Goal: Communication & Community: Answer question/provide support

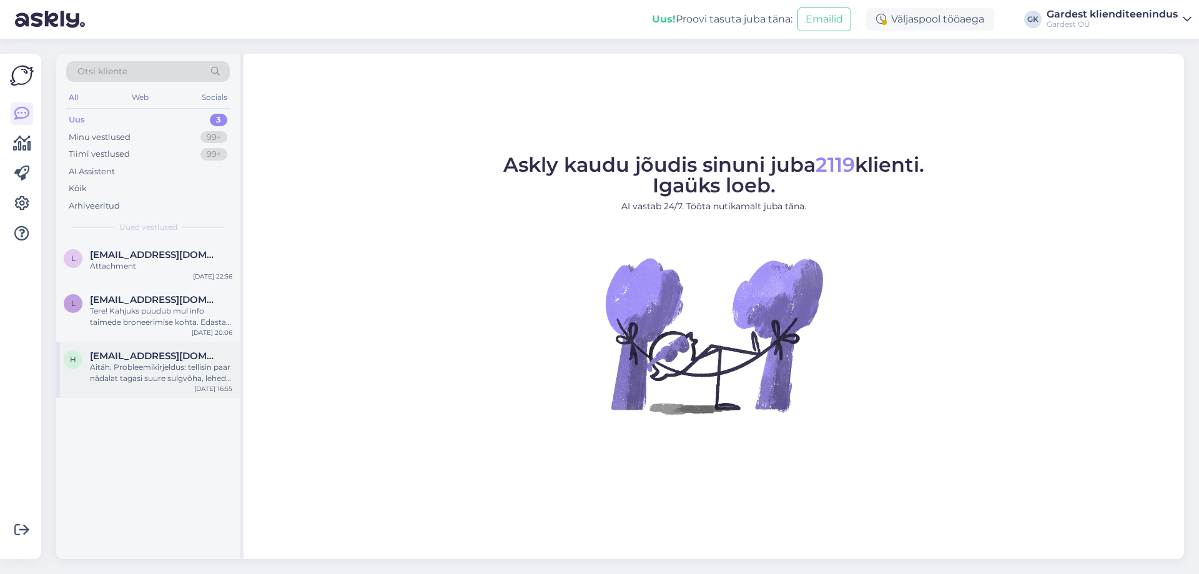
click at [147, 367] on div "Aitäh. Probleemikirjeldus: tellisin paar nädalat tagasi suure sulgvõha, lehed h…" at bounding box center [161, 373] width 142 height 22
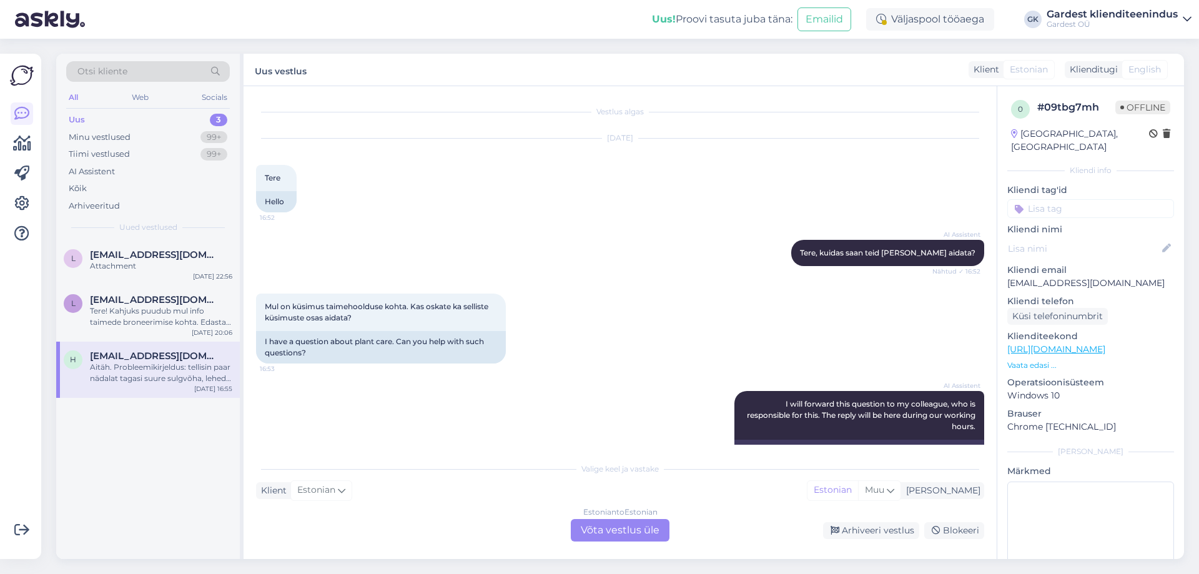
scroll to position [240, 0]
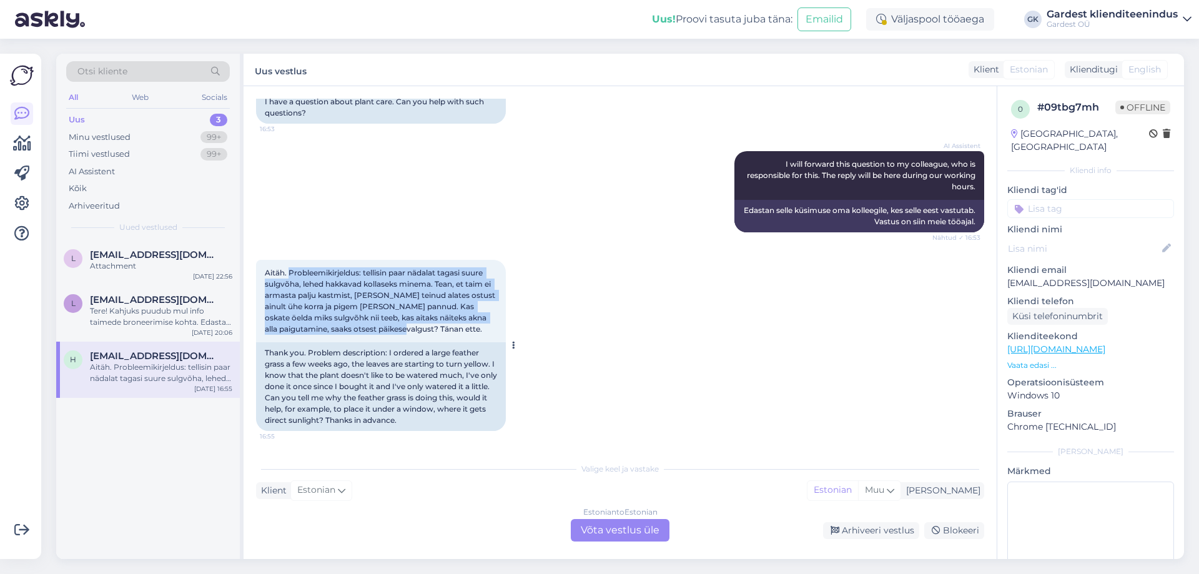
drag, startPoint x: 289, startPoint y: 272, endPoint x: 374, endPoint y: 329, distance: 103.1
click at [374, 329] on span "Aitäh. Probleemikirjeldus: tellisin paar nädalat tagasi suure sulgvõha, lehed h…" at bounding box center [381, 301] width 232 height 66
copy span "Probleemikirjeldus: tellisin paar nädalat tagasi suure sulgvõha, lehed hakkavad…"
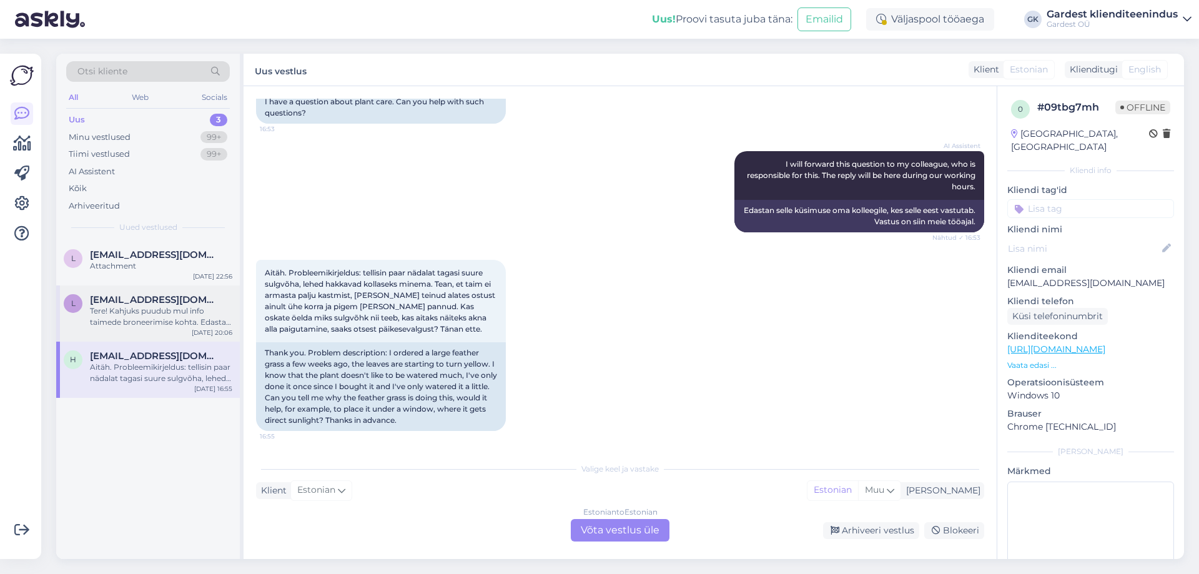
click at [135, 298] on span "[EMAIL_ADDRESS][DOMAIN_NAME]" at bounding box center [155, 299] width 130 height 11
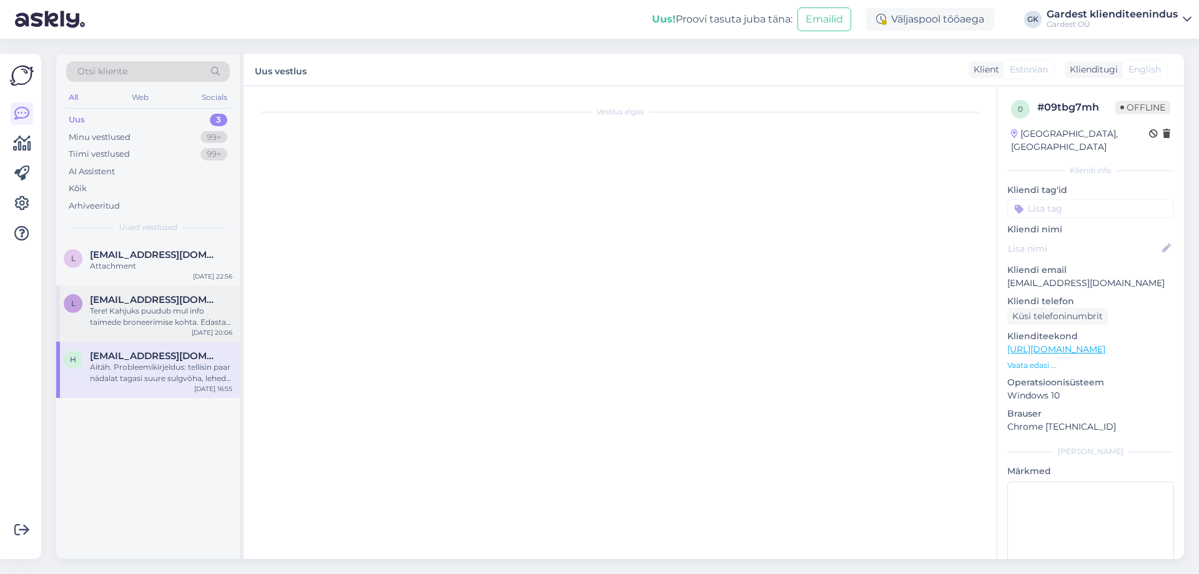
scroll to position [0, 0]
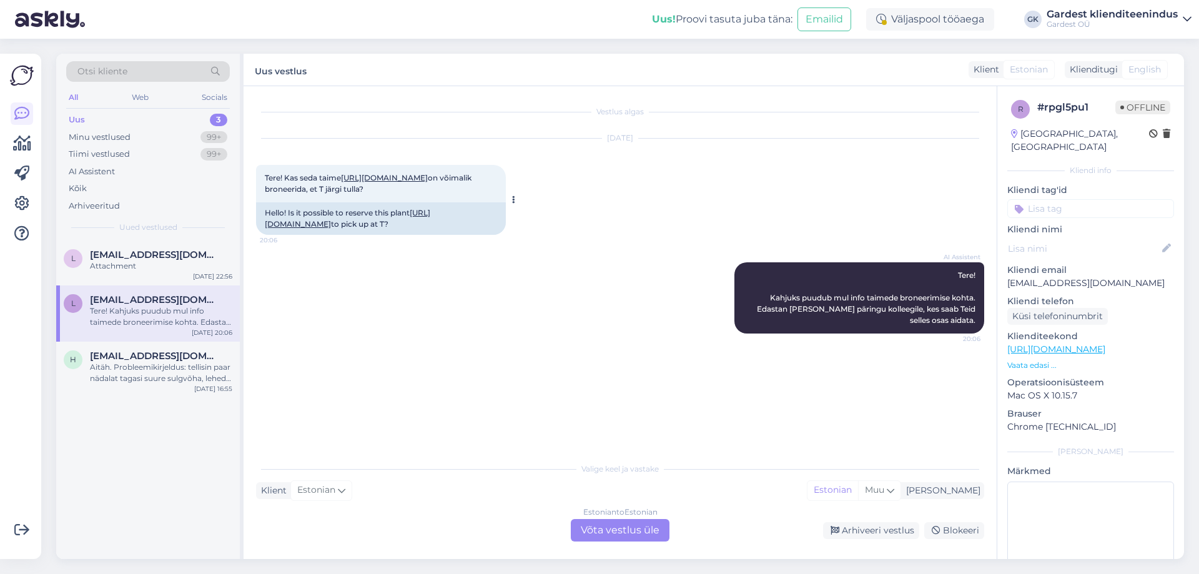
click at [428, 179] on link "[URL][DOMAIN_NAME]" at bounding box center [384, 177] width 87 height 9
click at [647, 531] on div "Estonian to Estonian Võta vestlus üle" at bounding box center [620, 530] width 99 height 22
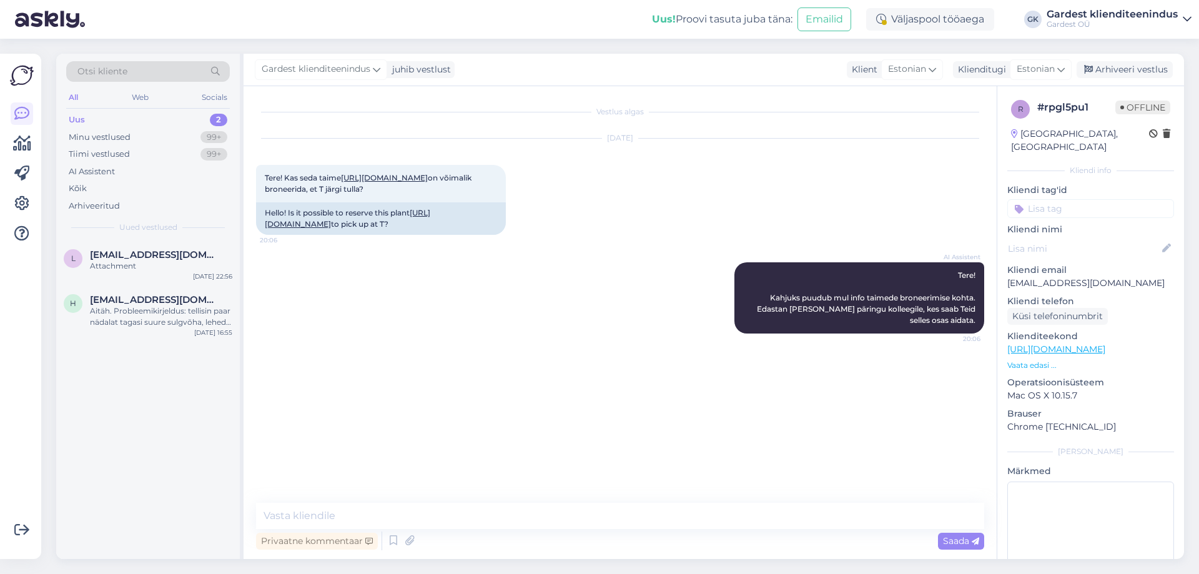
click at [405, 502] on div "Vestlus algas [DATE] Tere! Kas seda taime [URL][DOMAIN_NAME] on võimalik bronee…" at bounding box center [620, 322] width 753 height 473
click at [412, 514] on textarea at bounding box center [620, 516] width 728 height 26
type textarea "R"
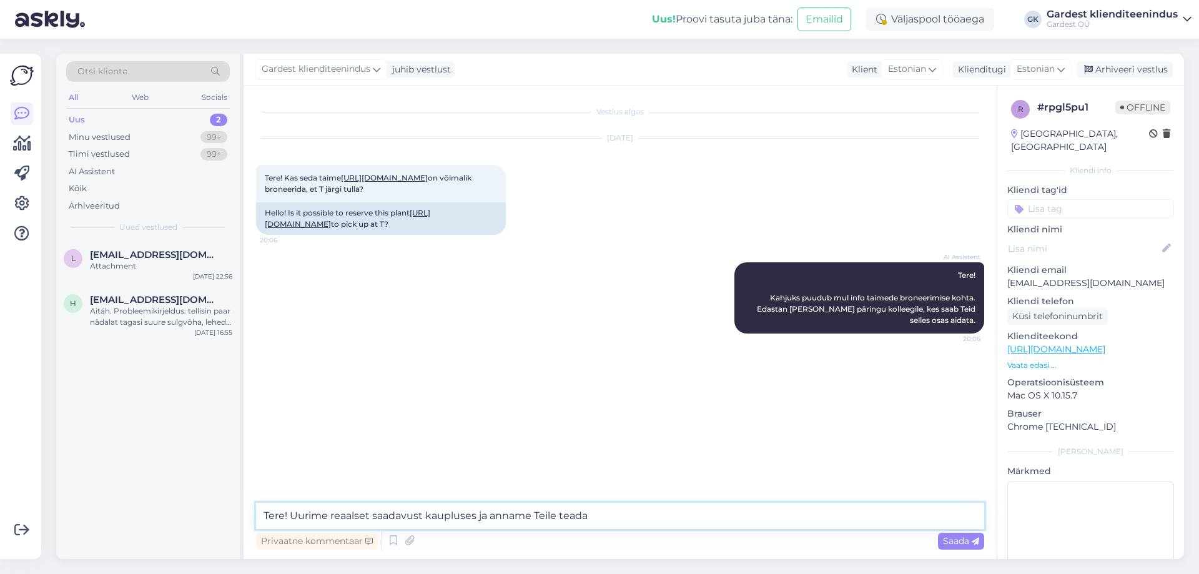
type textarea "Tere! Uurime reaalset saadavust kaupluses ja anname Teile teada."
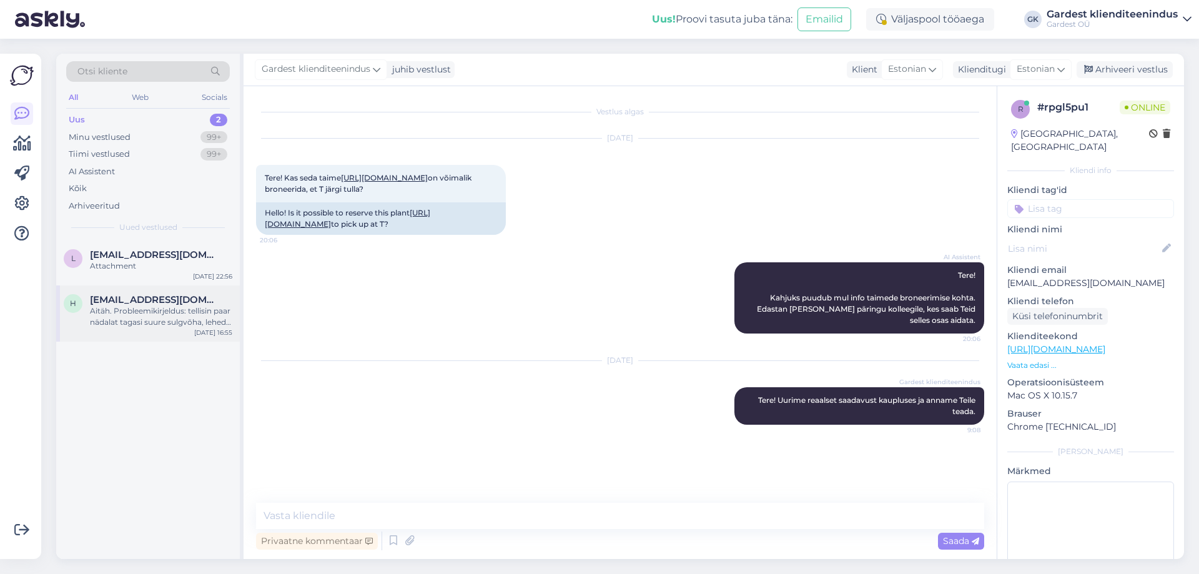
click at [151, 327] on div "Aitäh. Probleemikirjeldus: tellisin paar nädalat tagasi suure sulgvõha, lehed h…" at bounding box center [161, 316] width 142 height 22
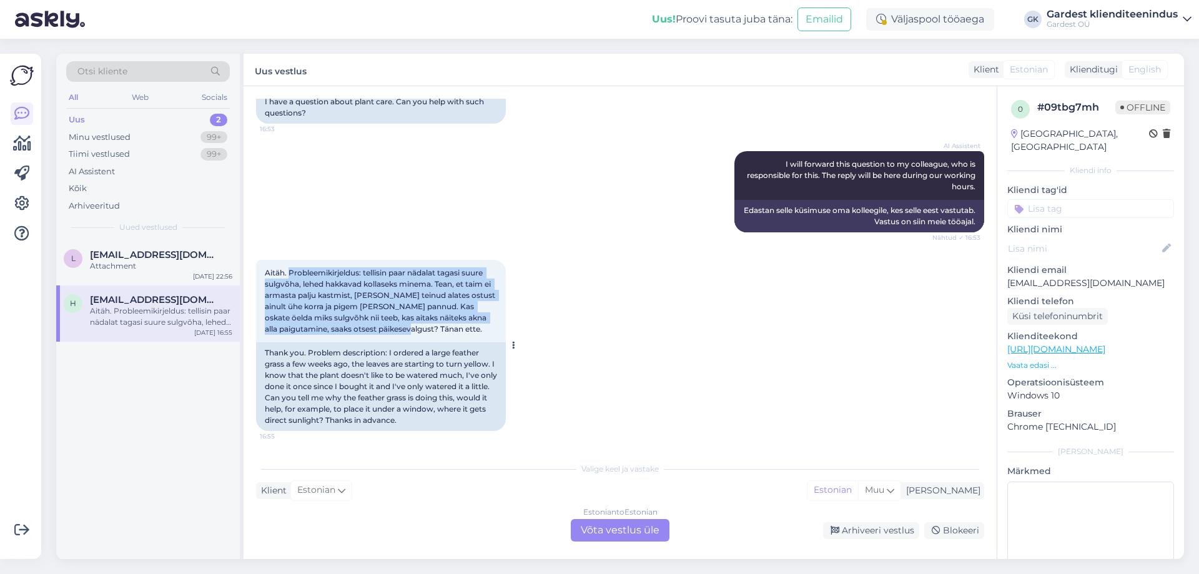
drag, startPoint x: 289, startPoint y: 269, endPoint x: 375, endPoint y: 330, distance: 106.6
click at [375, 330] on span "Aitäh. Probleemikirjeldus: tellisin paar nädalat tagasi suure sulgvõha, lehed h…" at bounding box center [381, 301] width 232 height 66
copy span "Probleemikirjeldus: tellisin paar nädalat tagasi suure sulgvõha, lehed hakkavad…"
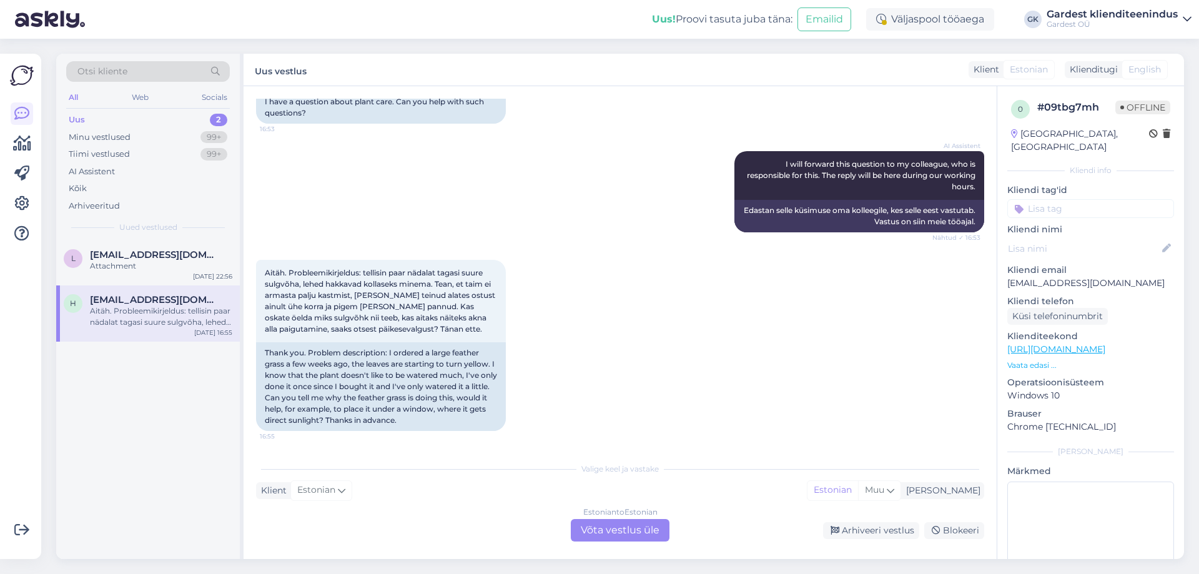
click at [643, 535] on div "Estonian to Estonian Võta vestlus üle" at bounding box center [620, 530] width 99 height 22
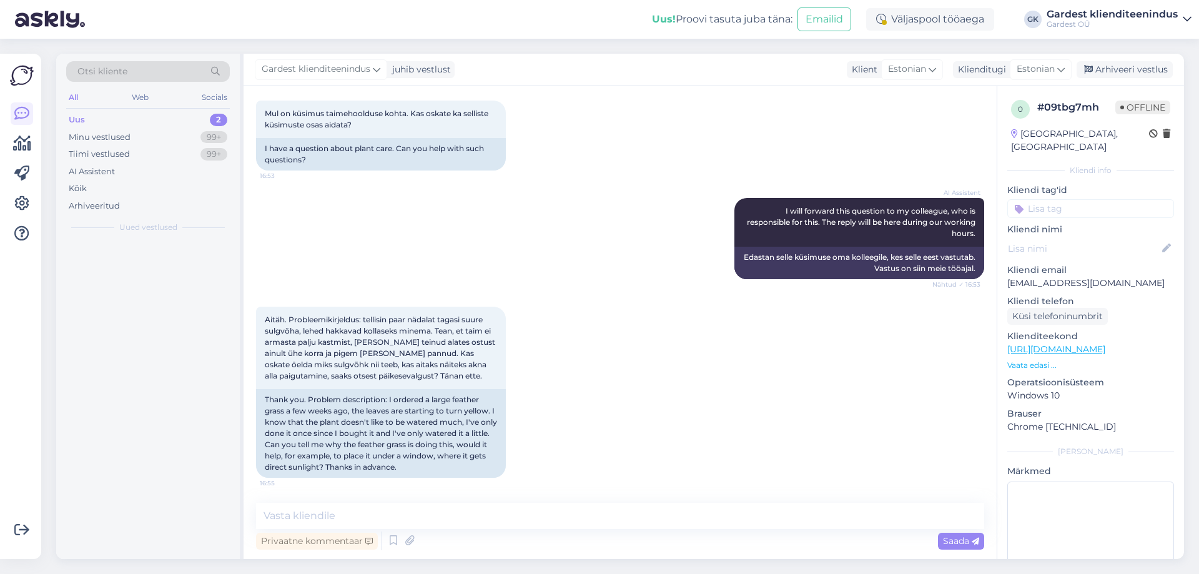
scroll to position [193, 0]
click at [501, 508] on textarea at bounding box center [620, 516] width 728 height 26
paste textarea "Liigne kastmine on sulgvõha puhul kõige sagedasem probleem — juured võivad haka…"
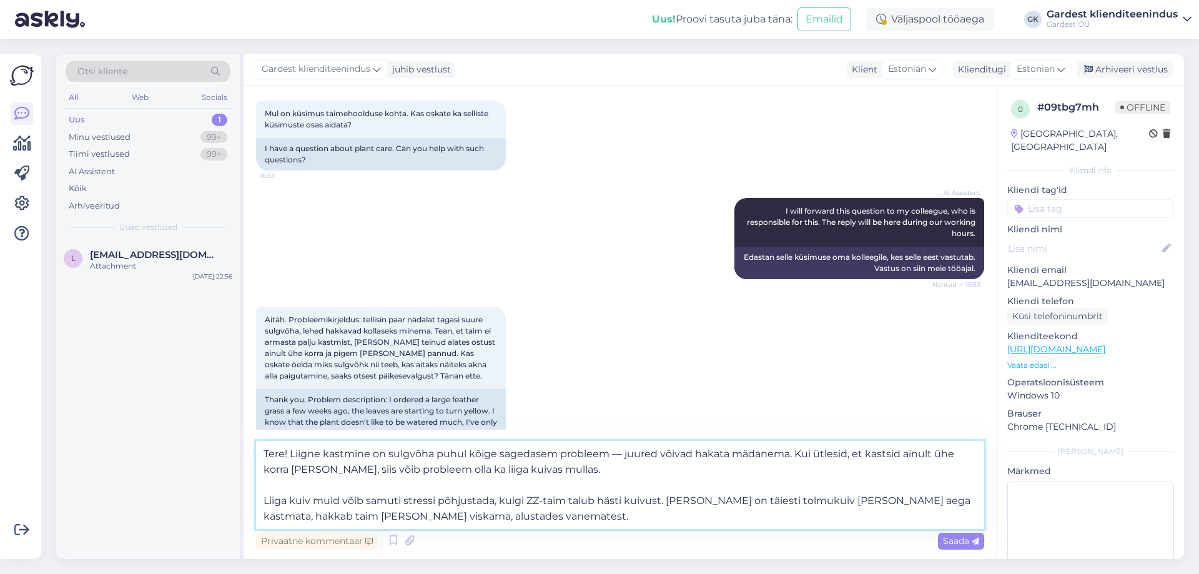
scroll to position [240, 0]
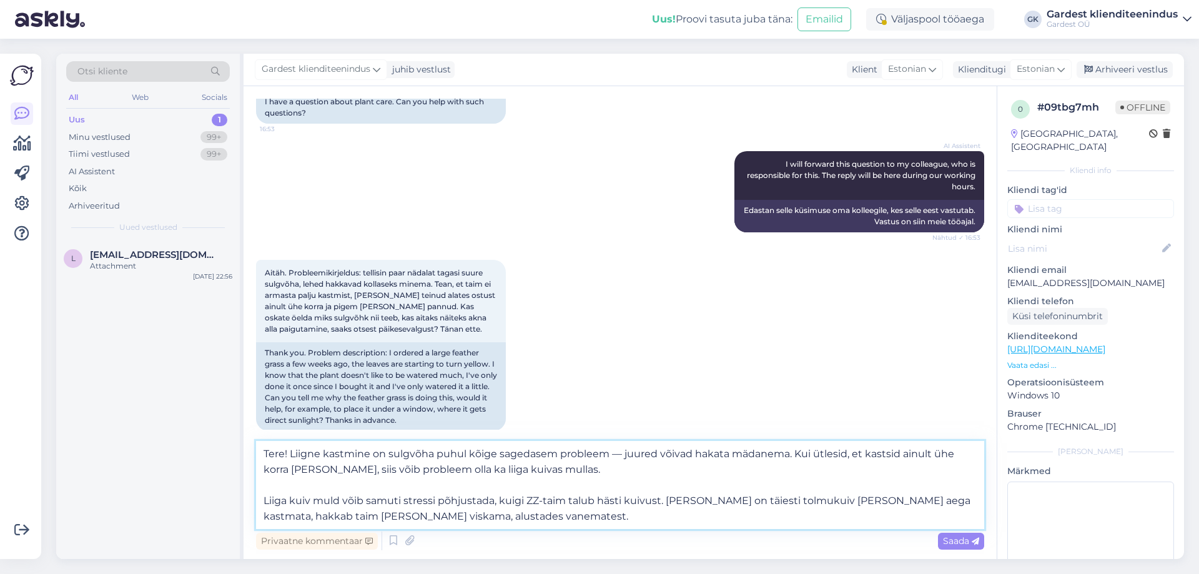
click at [263, 501] on textarea "Tere! Liigne kastmine on sulgvõha puhul kõige sagedasem probleem — juured võiva…" at bounding box center [620, 485] width 728 height 88
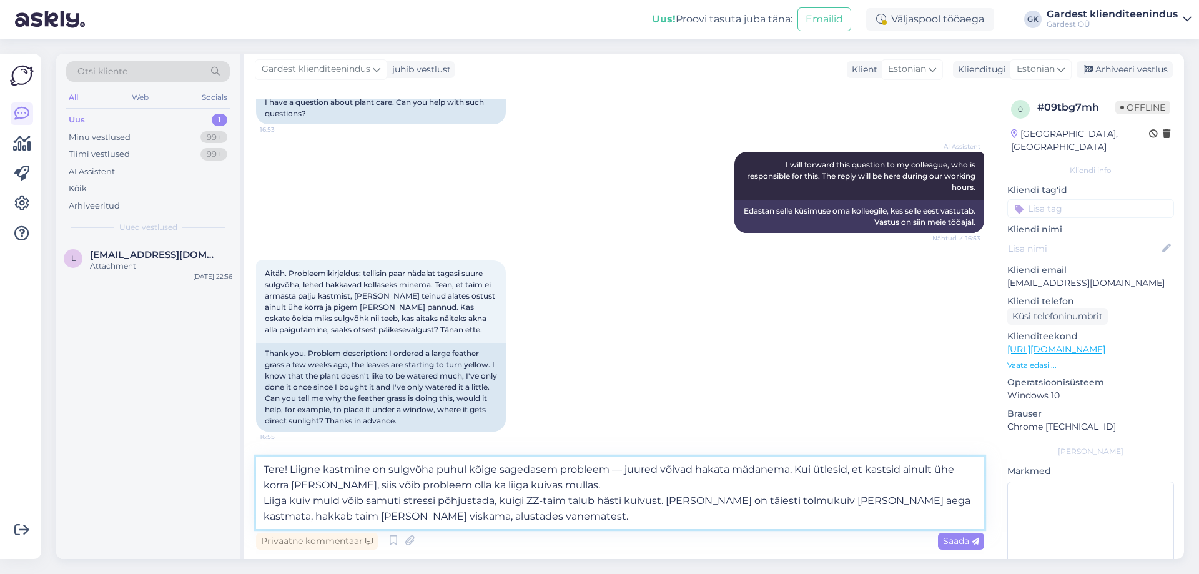
scroll to position [239, 0]
click at [546, 518] on textarea "Tere! Liigne kastmine on sulgvõha puhul kõige sagedasem probleem — juured võiva…" at bounding box center [620, 493] width 728 height 72
paste textarea "Kontrolli sõrmega või pulgaga mulla niiskust vähemalt 5 cm sügavuselt. Kui on t…"
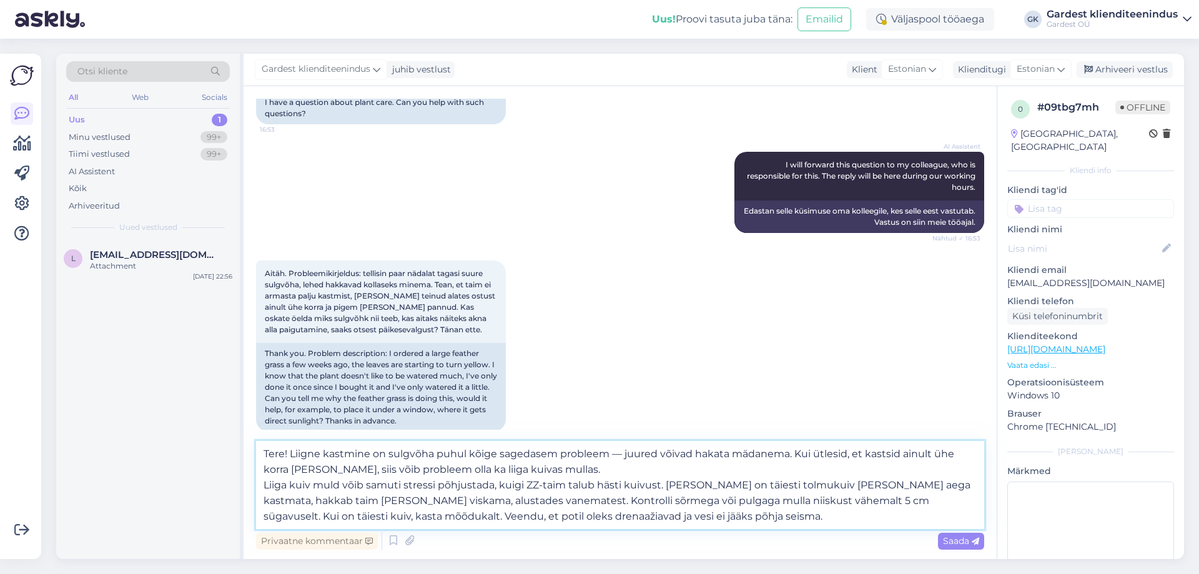
scroll to position [240, 0]
click at [511, 497] on textarea "Tere! Liigne kastmine on sulgvõha puhul kõige sagedasem probleem — juured võiva…" at bounding box center [620, 485] width 728 height 88
click at [745, 515] on textarea "Tere! Liigne kastmine on sulgvõha puhul kõige sagedasem probleem — juured võiva…" at bounding box center [620, 485] width 728 height 88
paste textarea "ZZ-taim saab hakkama väheses valguses, kuid kollaseks muutumine võib viidata va…"
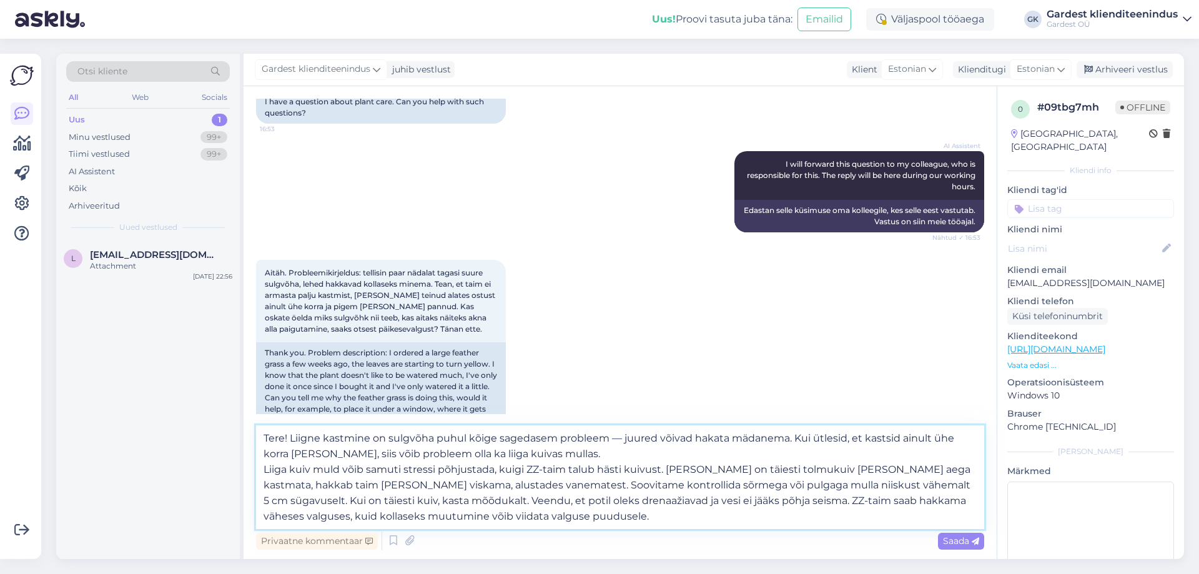
click at [561, 515] on textarea "Tere! Liigne kastmine on sulgvõha puhul kõige sagedasem probleem — juured võiva…" at bounding box center [620, 477] width 728 height 104
paste textarea "Aseta taim heledusega kohta, kus saab hajutatud valgust. [PERSON_NAME]- või lää…"
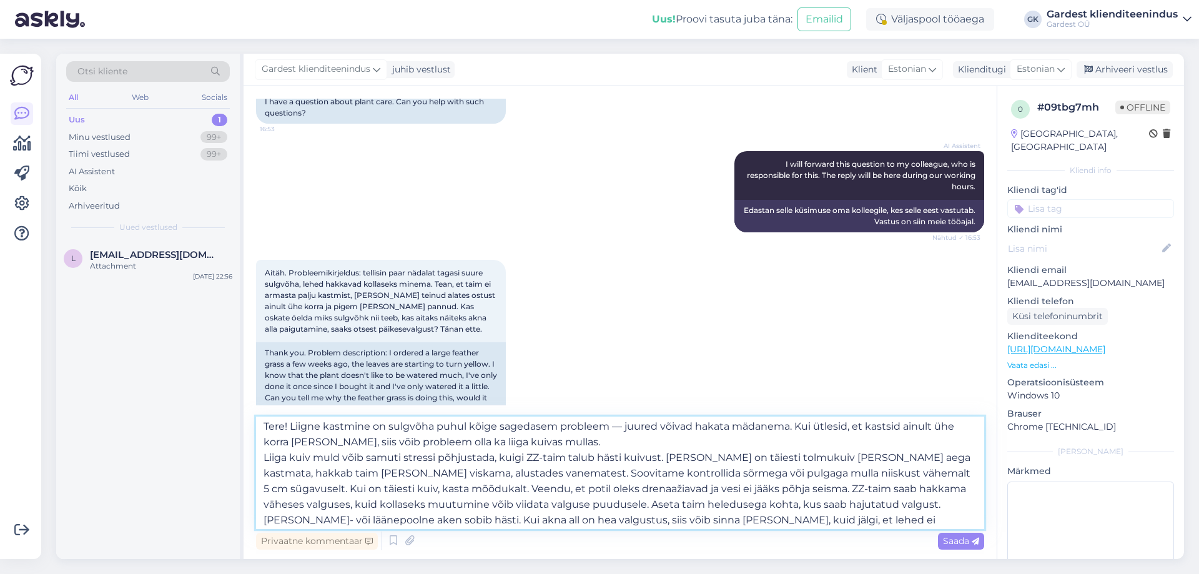
scroll to position [0, 0]
click at [845, 427] on textarea "Tere! Liigne kastmine on sulgvõha puhul kõige sagedasem probleem — juured võiva…" at bounding box center [620, 473] width 728 height 112
click at [540, 490] on textarea "Tere! Liigne kastmine on sulgvõha puhul kõige sagedasem probleem — juured võiva…" at bounding box center [620, 473] width 728 height 112
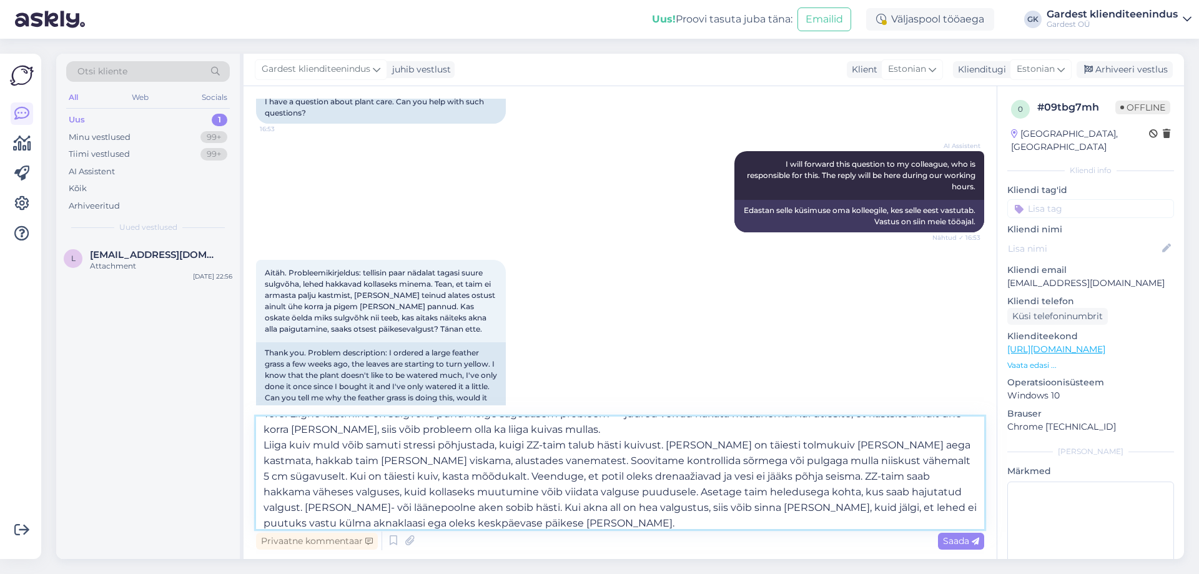
click at [749, 507] on textarea "Tere! Liigne kastmine on sulgvõha puhul kõige sagedasem probleem — juured võiva…" at bounding box center [620, 473] width 728 height 112
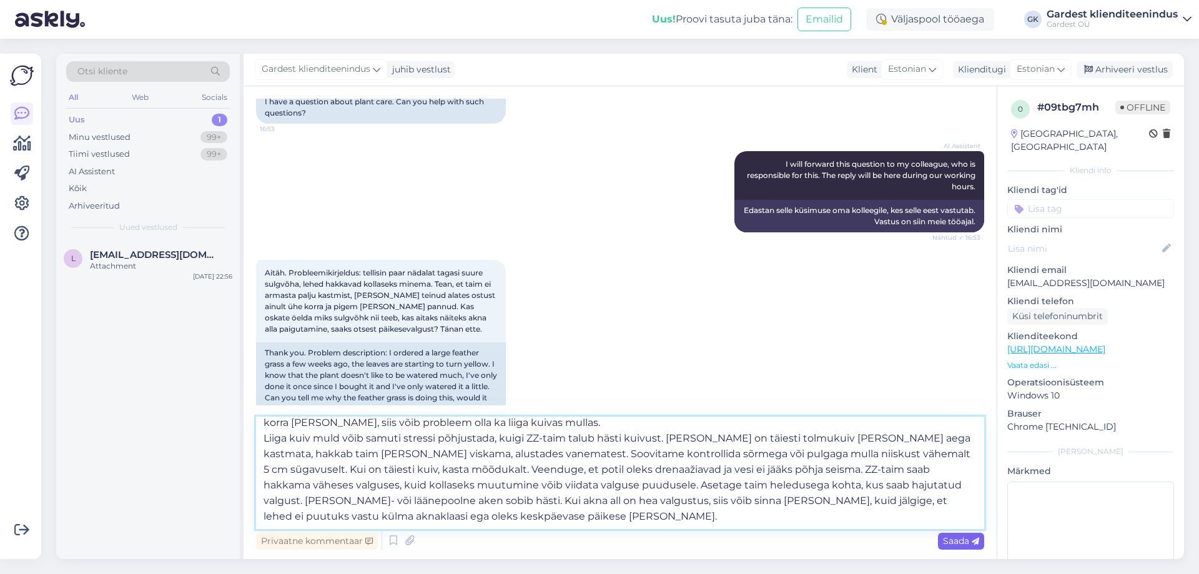
type textarea "Tere! Liigne kastmine on sulgvõha puhul kõige sagedasem probleem — juured võiva…"
click at [951, 537] on span "Saada" at bounding box center [961, 540] width 36 height 11
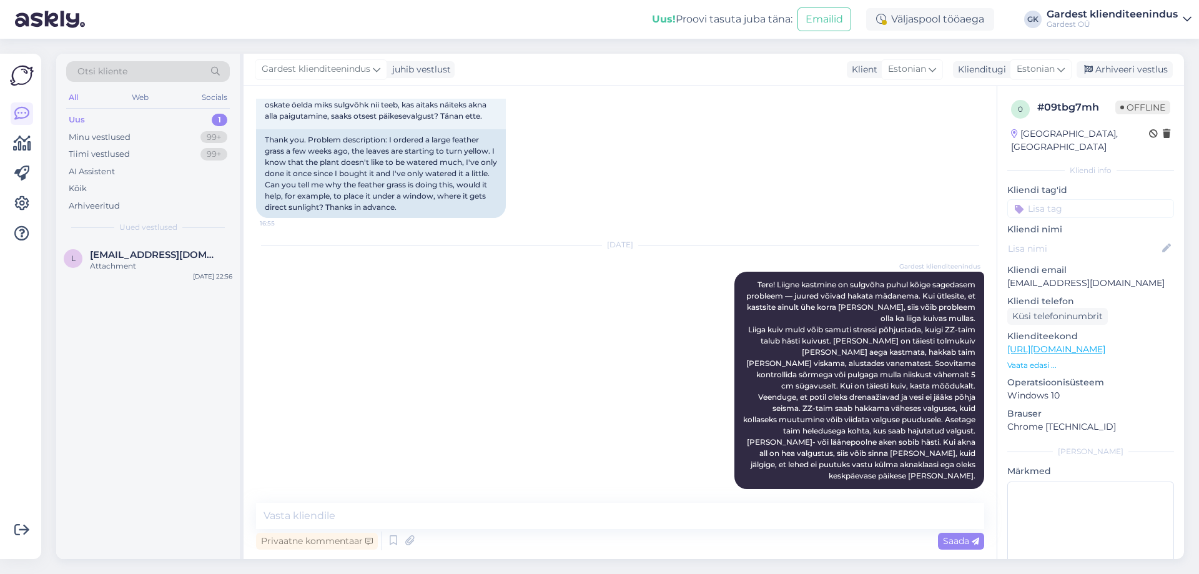
scroll to position [0, 0]
click at [142, 261] on div "Attachment" at bounding box center [161, 265] width 142 height 11
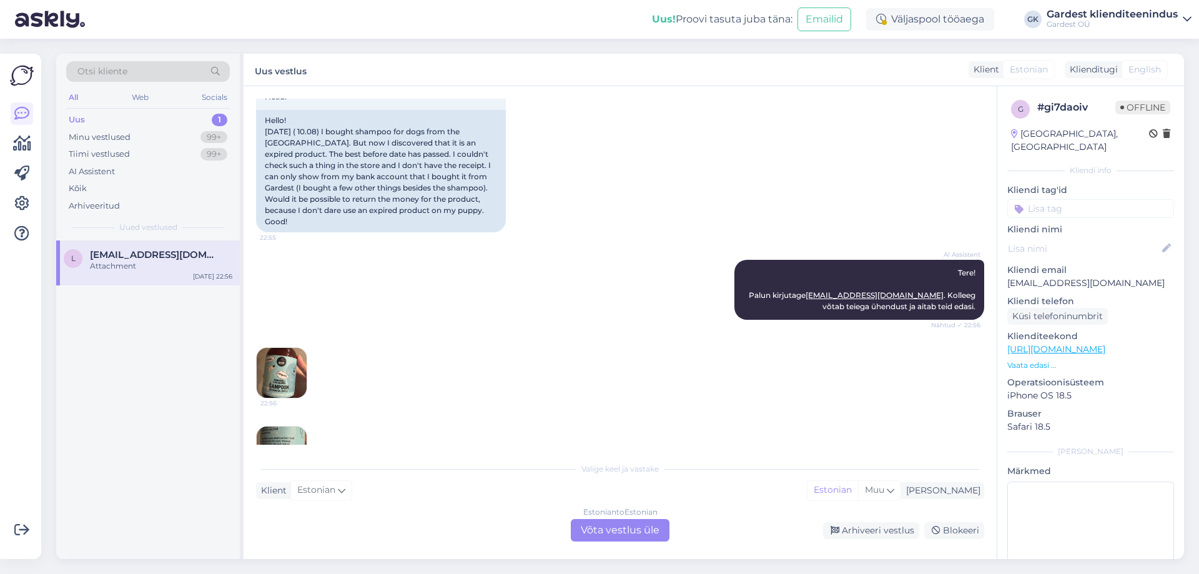
scroll to position [307, 0]
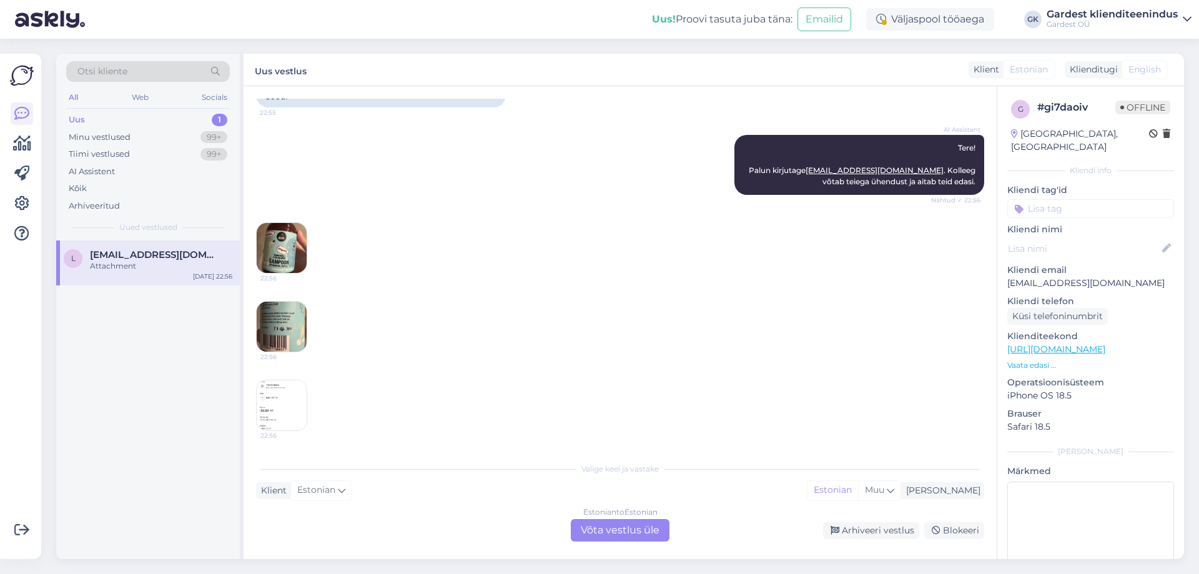
click at [287, 319] on img at bounding box center [282, 327] width 50 height 50
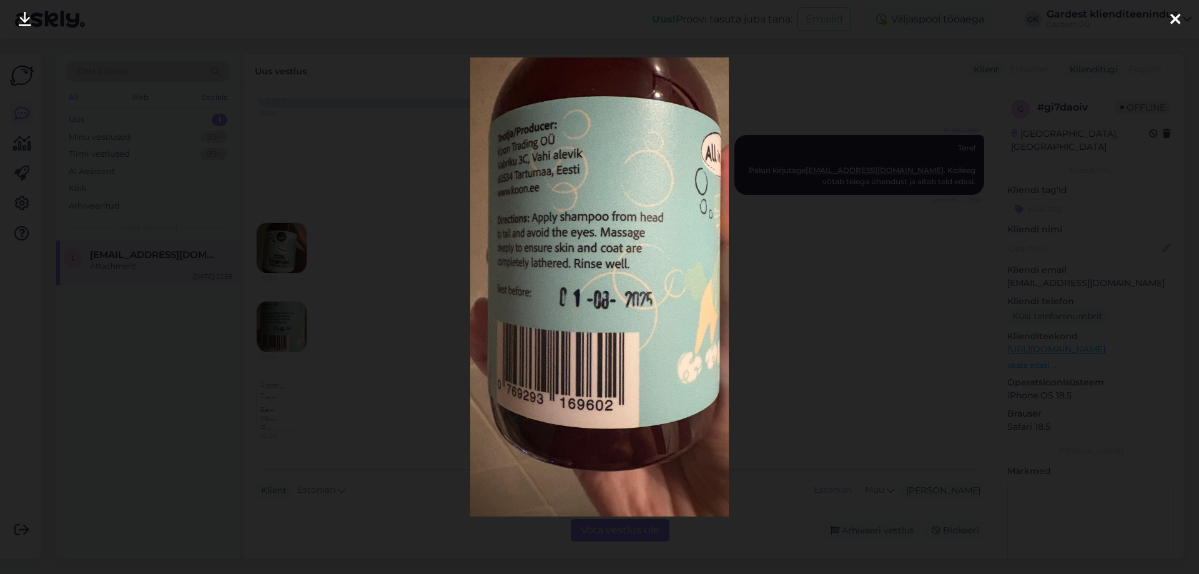
click at [1183, 19] on div at bounding box center [1175, 19] width 25 height 39
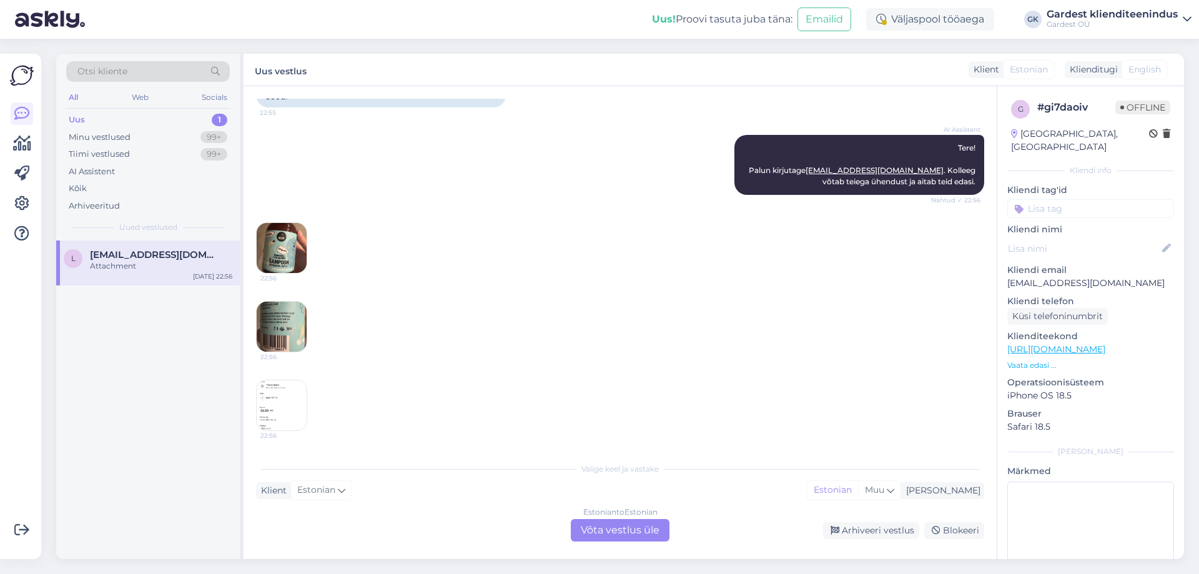
click at [407, 283] on div "22:56 22:56 22:56" at bounding box center [620, 327] width 728 height 236
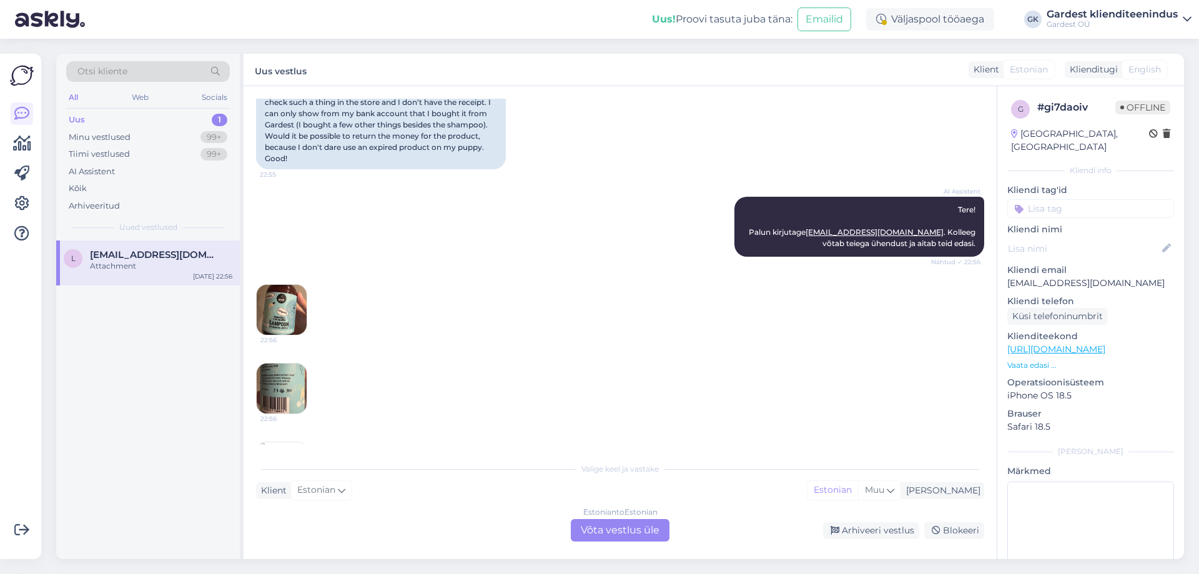
scroll to position [245, 0]
click at [611, 533] on div "Estonian to Estonian Võta vestlus üle" at bounding box center [620, 530] width 99 height 22
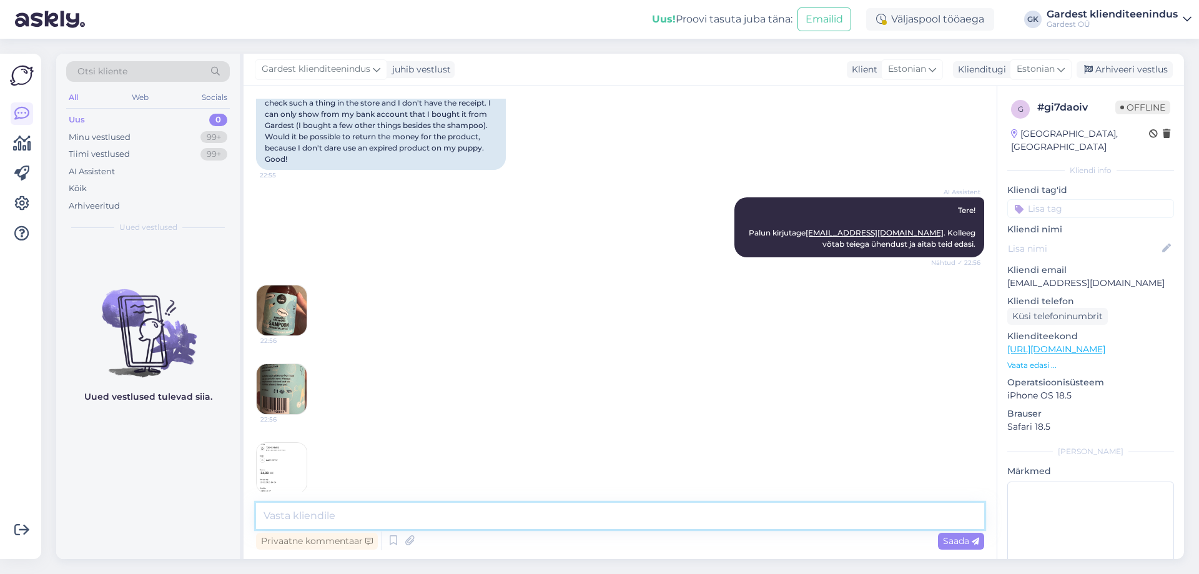
click at [478, 507] on textarea at bounding box center [620, 516] width 728 height 26
click at [279, 467] on img at bounding box center [282, 468] width 50 height 50
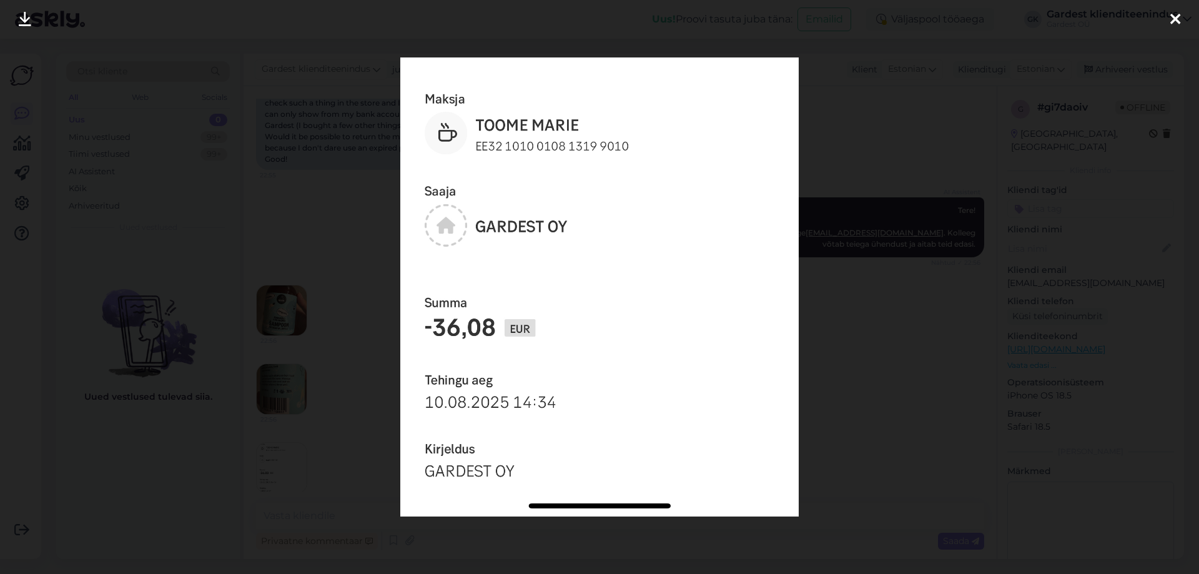
click at [1175, 17] on icon at bounding box center [1175, 20] width 10 height 16
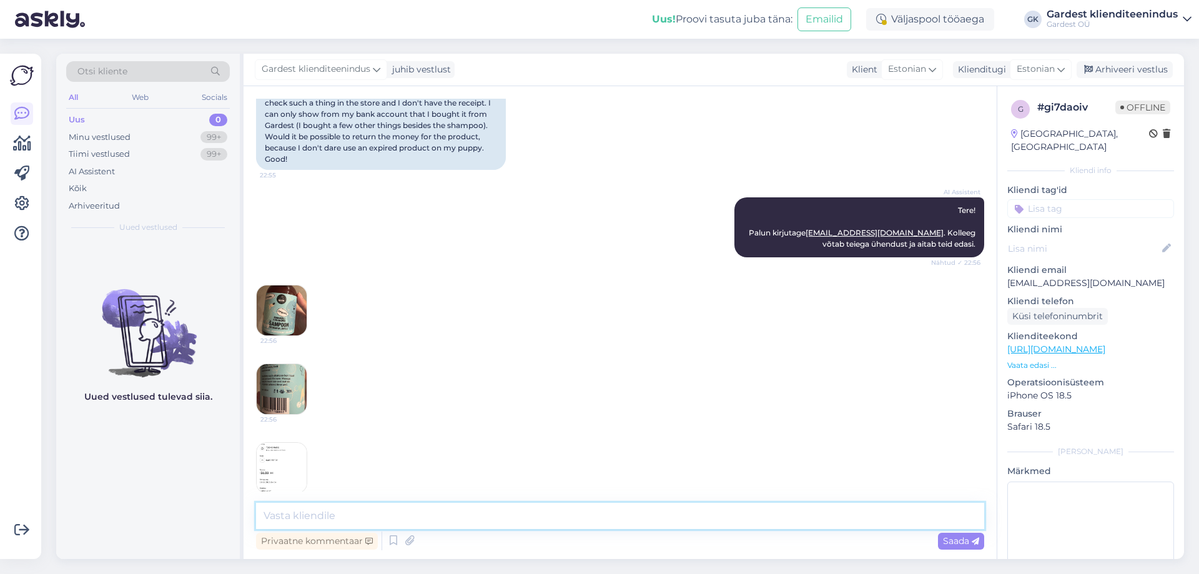
click at [390, 512] on textarea at bounding box center [620, 516] width 728 height 26
click at [295, 515] on textarea "Tere! Kuna tegu on kaupluses sooritatud ostuga, siis palume pöörduda kauplusess…" at bounding box center [620, 516] width 728 height 26
click at [292, 515] on textarea "Tere! Kuna tegu on kaupluses sooritatud ostuga, siis palume pöörduda kauplusess…" at bounding box center [620, 516] width 728 height 26
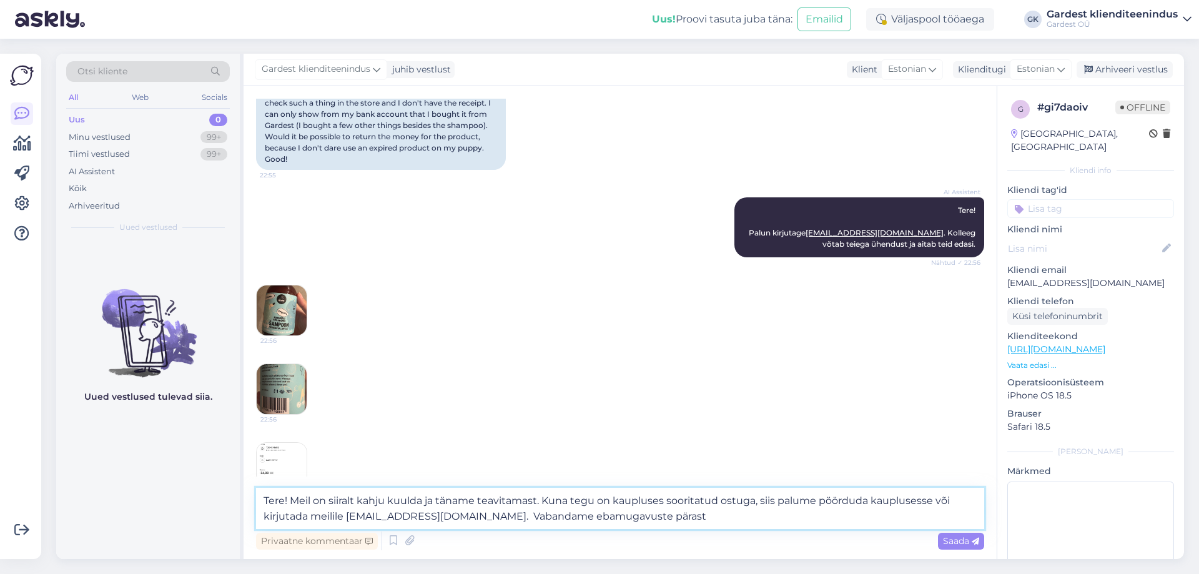
type textarea "Tere! Meil on siiralt kahju kuulda ja täname teavitamast. Kuna tegu on kaupluse…"
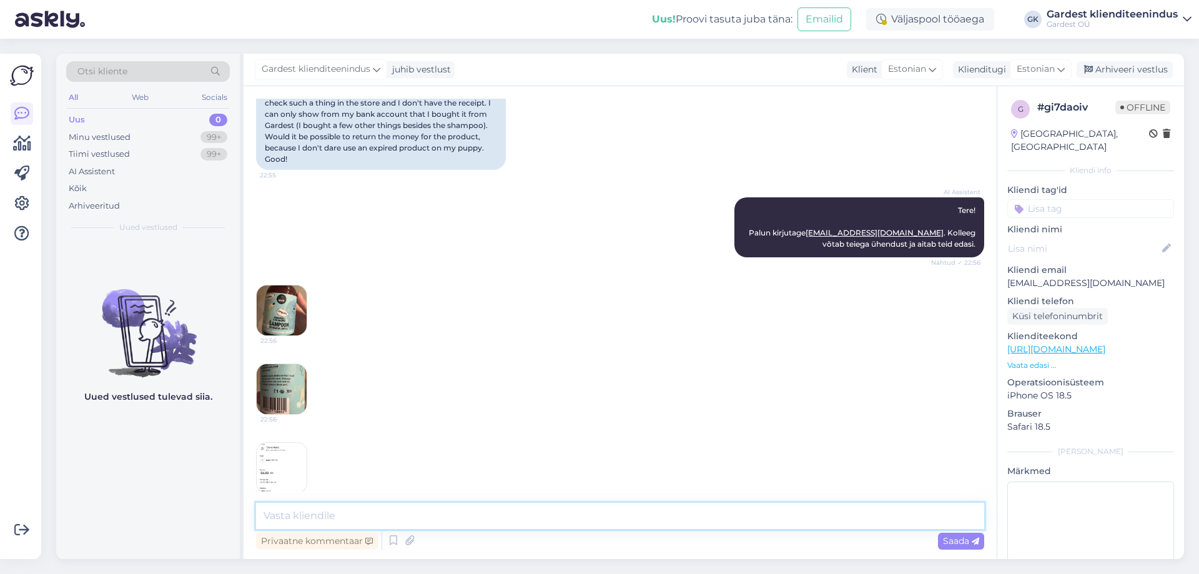
scroll to position [374, 0]
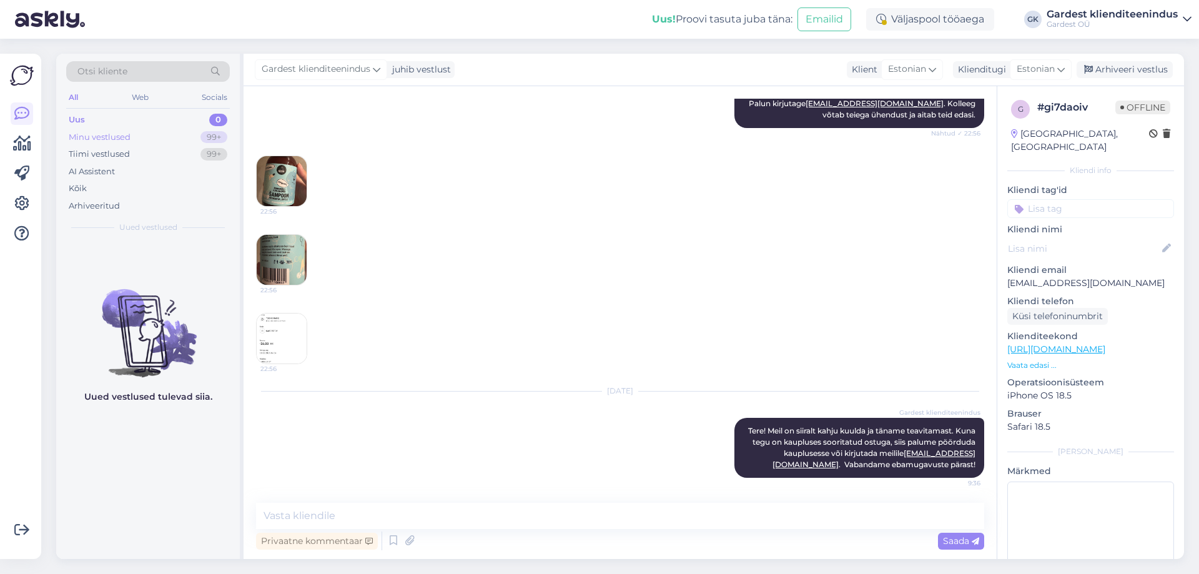
click at [126, 140] on div "Minu vestlused" at bounding box center [100, 137] width 62 height 12
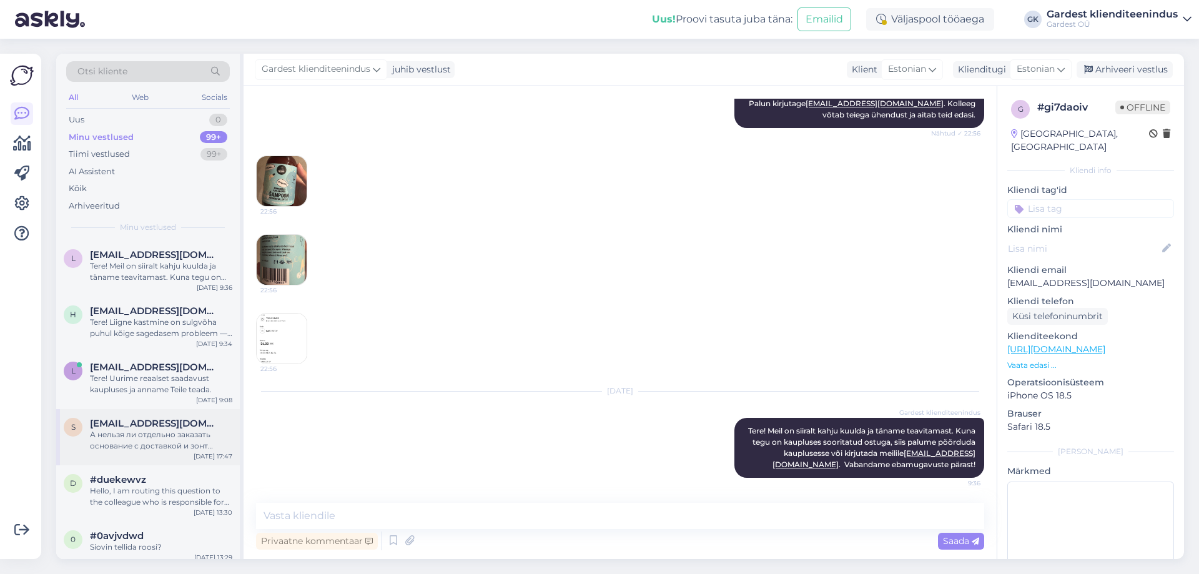
click at [145, 451] on div "А нельзя ли отдельно заказать основание с доставкой и зонт отдельно но его пото…" at bounding box center [161, 440] width 142 height 22
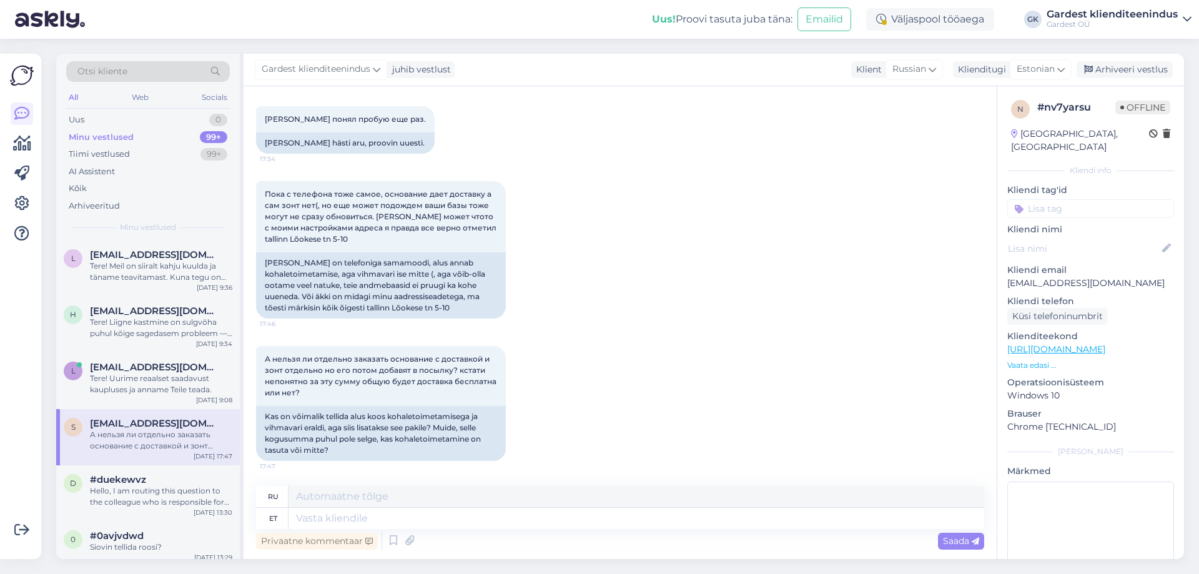
scroll to position [3221, 0]
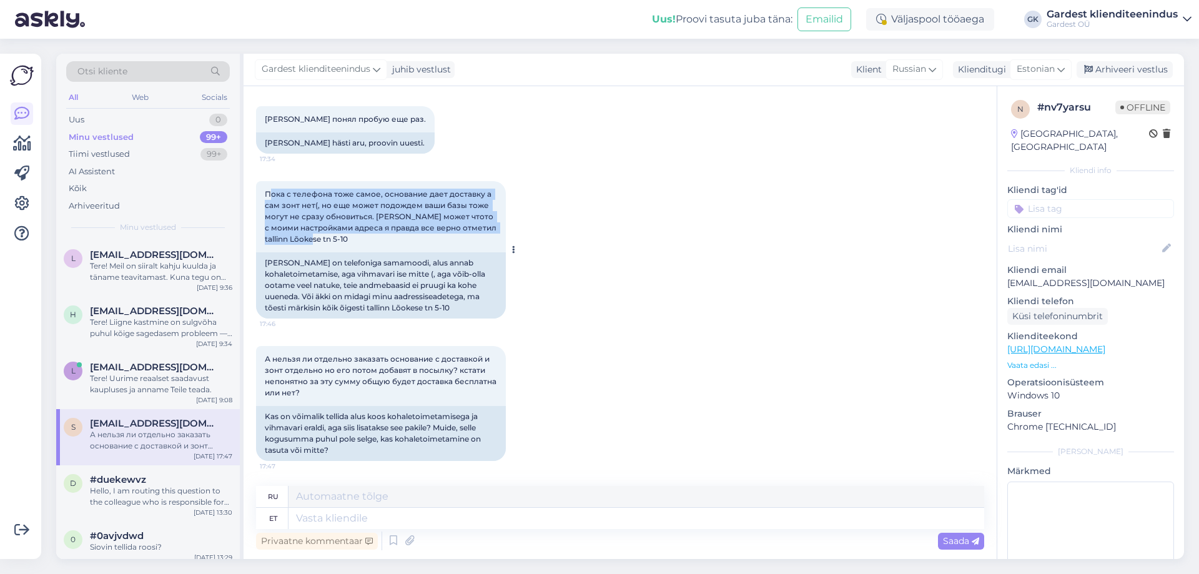
drag, startPoint x: 269, startPoint y: 192, endPoint x: 455, endPoint y: 235, distance: 190.9
click at [455, 235] on div "Пока с телефона тоже самое, основание дает доставку а сам зонт нет(, но еще мож…" at bounding box center [381, 216] width 250 height 71
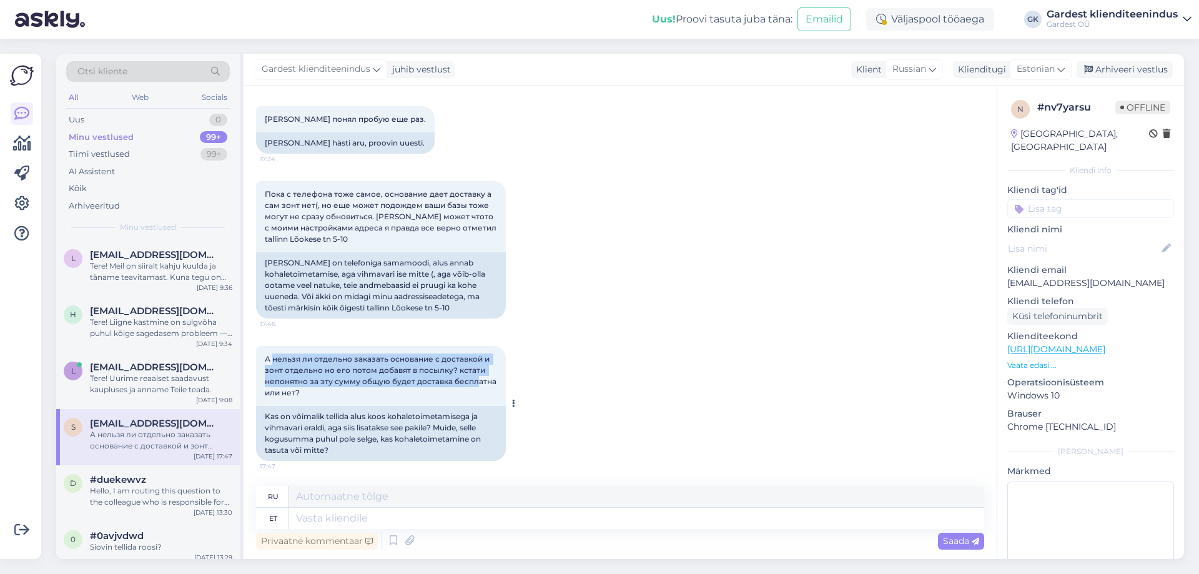
drag, startPoint x: 272, startPoint y: 359, endPoint x: 477, endPoint y: 382, distance: 206.1
click at [477, 382] on span "А нельзя ли отдельно заказать основание с доставкой и зонт отдельно но его пото…" at bounding box center [382, 375] width 234 height 43
click at [449, 520] on textarea at bounding box center [637, 518] width 696 height 21
type textarea "Tere! A"
type textarea "Привет!"
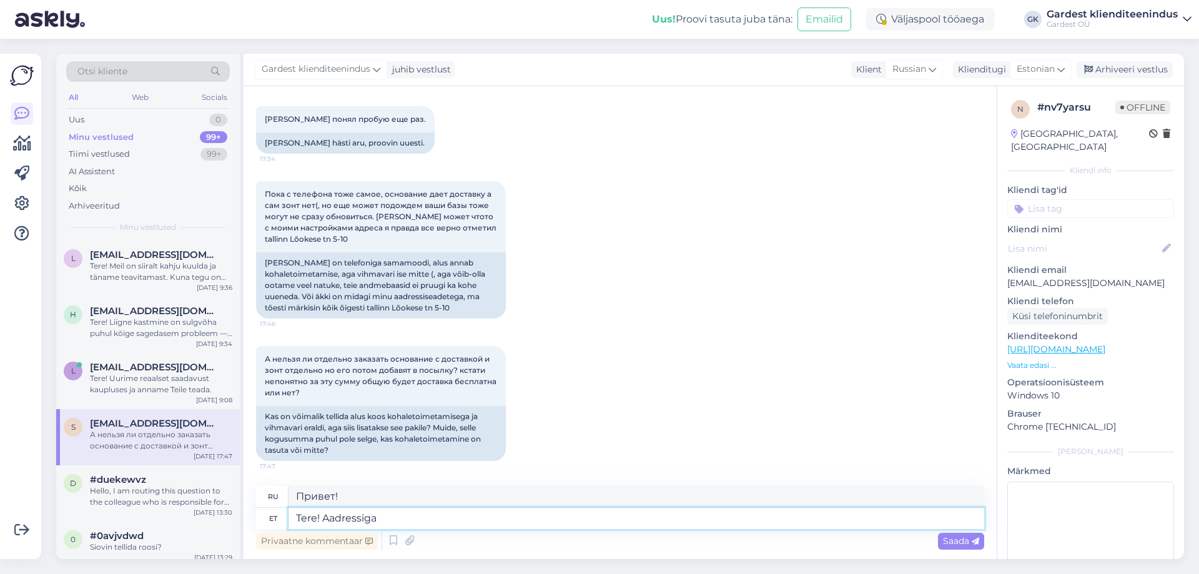
type textarea "Tere! Aadressiga e"
type textarea "Здравствуйте! С адресом"
type textarea "Tere! Aadressiga ei"
type textarea "Здравствуйте! Адрес недоступен."
type textarea "Tere! Aadressiga ei ole k"
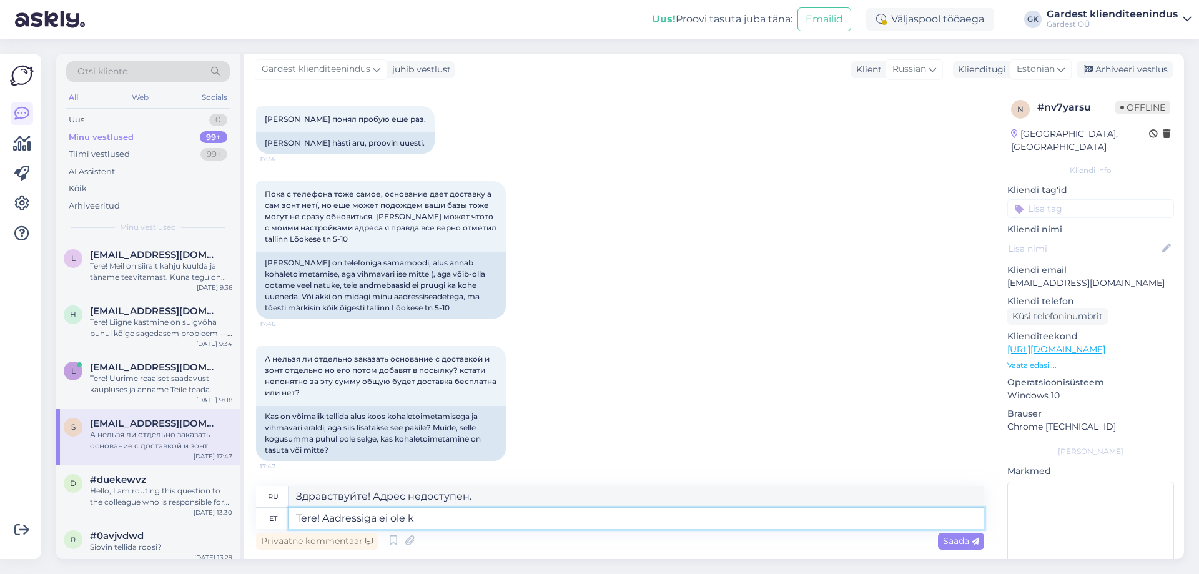
type textarea "Здравствуйте! Адреса нет."
type textarea "Tere! Aadressiga ei ole kindlasti p"
type textarea "Здравствуйте! Адрес определённо неверный."
type textarea "Tere! [PERSON_NAME] ei ole kindlasti probleem k"
type textarea "Здравствуйте! С адресом точно всё в порядке."
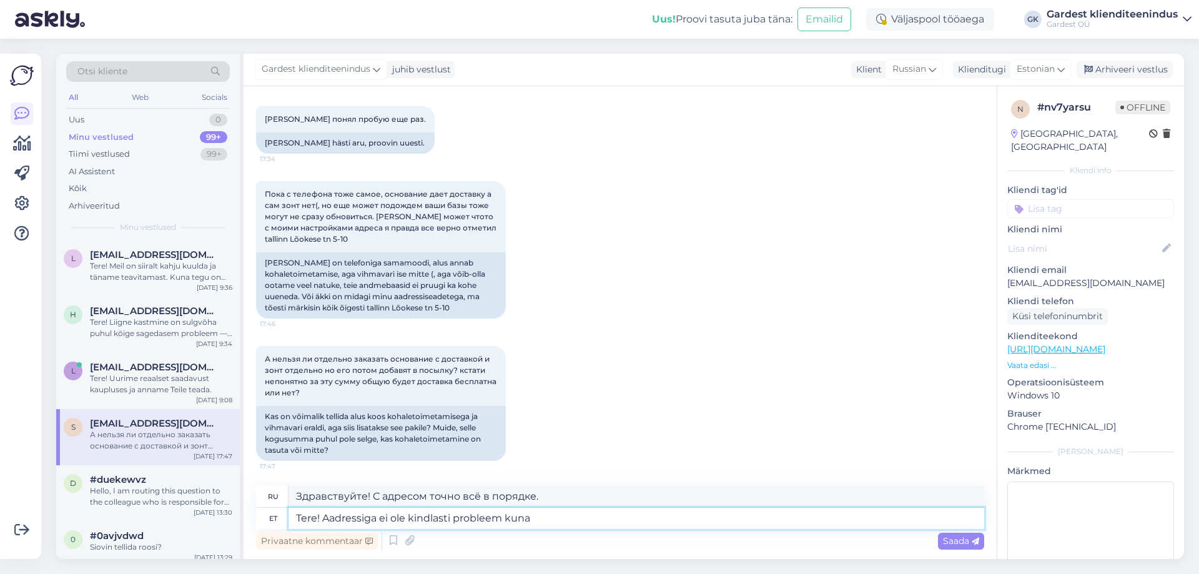
type textarea "Tere! Aadressiga ei ole kindlasti probleem kuna"
type textarea "Здравствуйте! С адресом точно проблем нет, потому что"
type textarea "Tere! [PERSON_NAME] ei ole kindlasti probleem kuna tarnime"
type textarea "Здравствуйте! С адресом проблем точно не будет, потому что мы доставляем."
type textarea "Tere! Aadressiga ei ole kindlasti probleem kuna tarnime üle eesti."
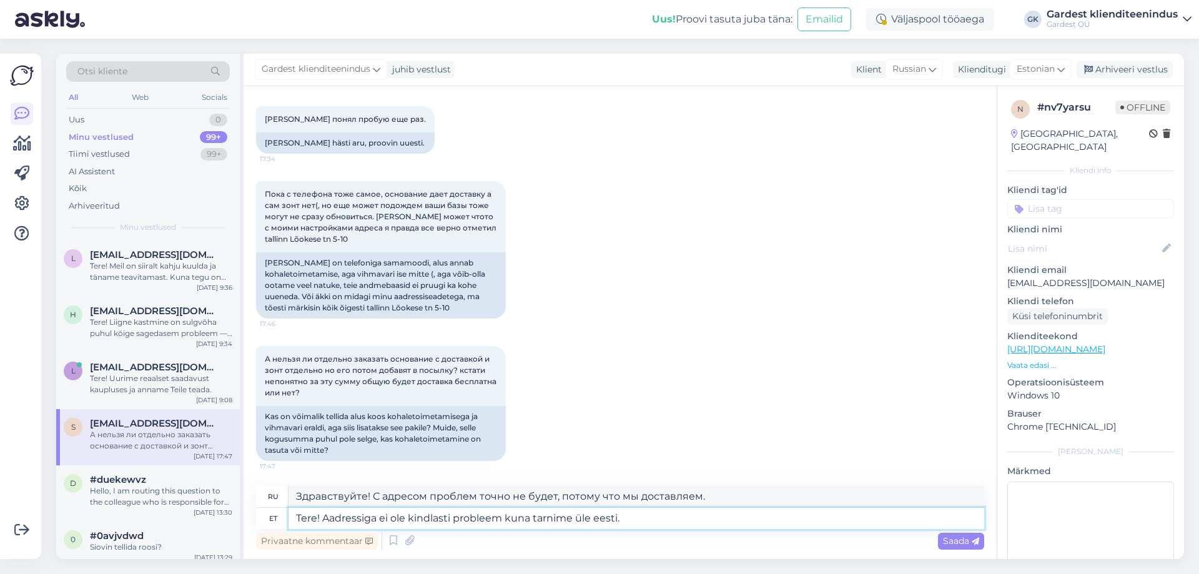
type textarea "Здравствуйте! С адресом проблем точно не будет, мы осуществляем доставку по все…"
type textarea "Tere! Aadressiga ei ole kindlasti probleem kuna tarnime üle eesti. Kahjuks"
type textarea "Здравствуйте! С адресом проблем точно нет, мы доставляем по всей [GEOGRAPHIC_DA…"
type textarea "Tere! Aadressiga ei ole kindlasti probleem kuna tarnime üle eesti. Kahjuks tasu…"
type textarea "Здравствуйте! С адресом проблем точно не будет, ведь мы осуществляем доставку п…"
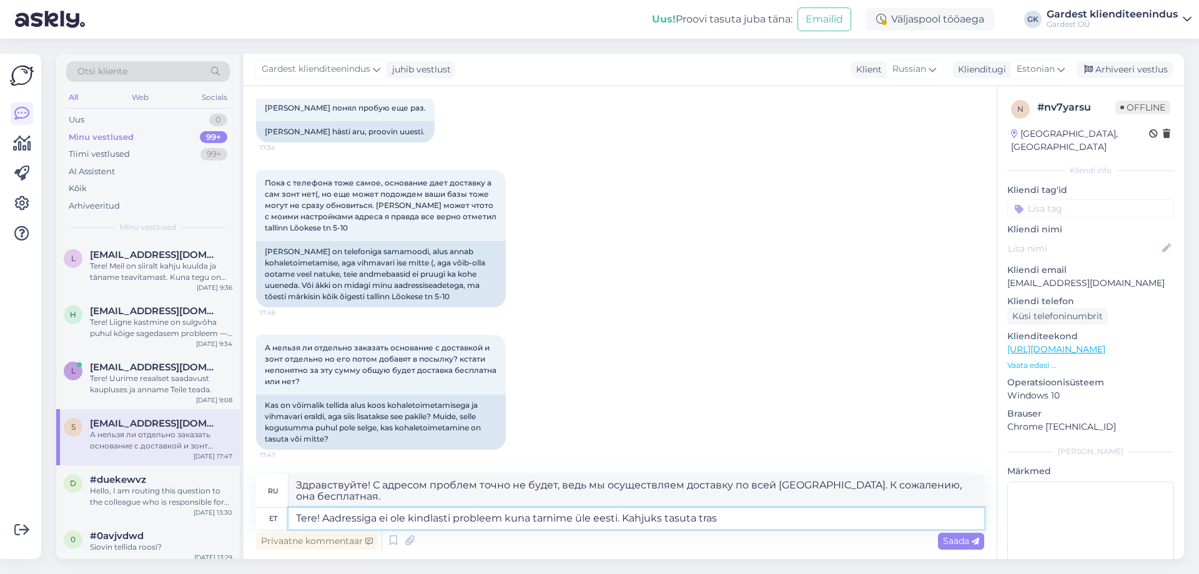
type textarea "Tere! Aadressiga ei ole kindlasti probleem kuna tarnime üle eesti. Kahjuks tasu…"
type textarea "Здравствуйте! С адресом проблем точно не будет, мы доставляем по всей [GEOGRAPH…"
type textarea "Tere! Aadressiga ei ole kindlasti probleem kuna tarnime üle eesti. Kahjuks tasu…"
type textarea "Здравствуйте! С адресом проблем точно не будет, ведь мы доставляем по всей [GEO…"
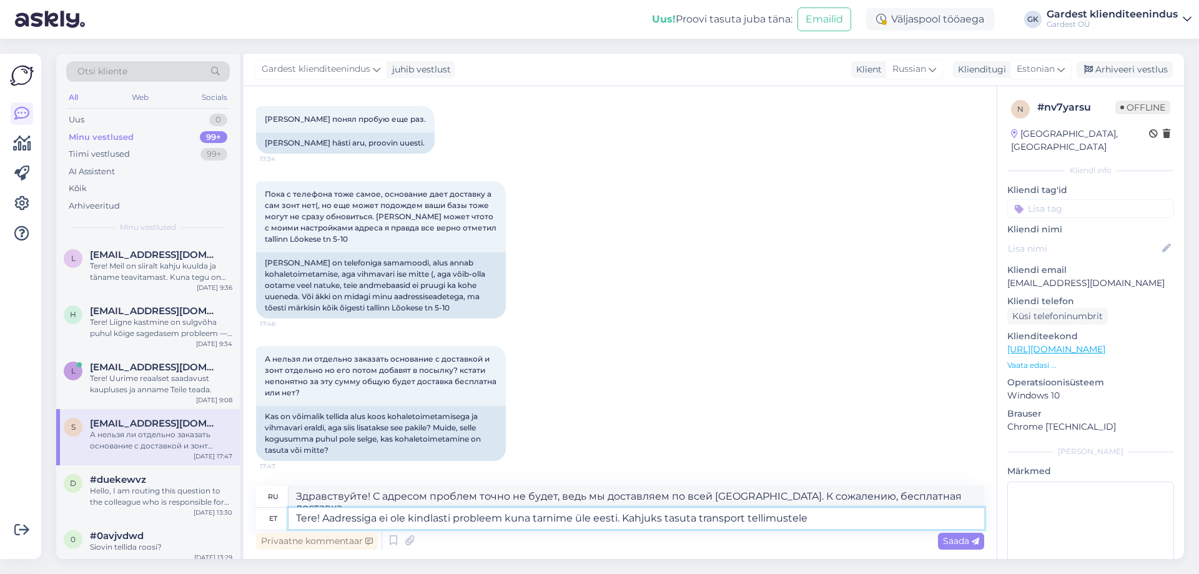
type textarea "Tere! Aadressiga ei ole kindlasti probleem kuna tarnime üle eesti. Kahjuks tasu…"
type textarea "Здравствуйте! С адресом проблем точно нет, мы доставляем по всей [GEOGRAPHIC_DA…"
type textarea "Tere! Aadressiga ei ole kindlasti probleem kuna tarnime üle eesti. Kahjuks tasu…"
type textarea "Здравствуйте! С адресом проблем точно нет, мы доставляем по всей [GEOGRAPHIC_DA…"
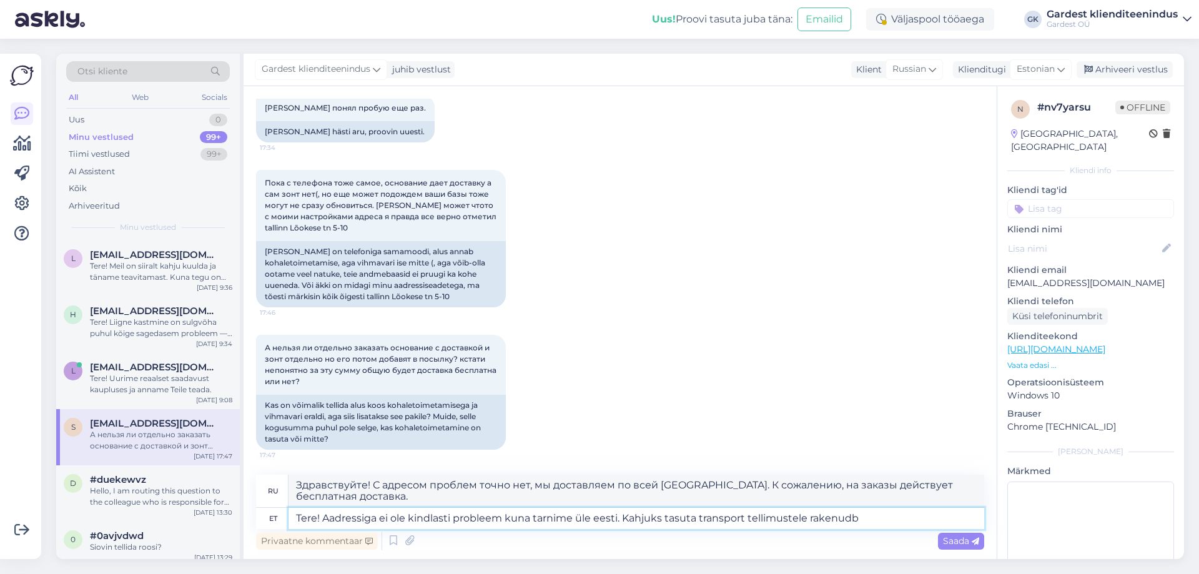
type textarea "Tere! Aadressiga ei ole kindlasti probleem kuna tarnime üle eesti. Kahjuks tasu…"
type textarea "Здравствуйте! С адресом проблем точно не будет, мы доставляем по всей [GEOGRAPH…"
type textarea "Tere! Aadressiga ei ole kindlasti probleem kuna tarnime üle eesti. Kahjuks tasu…"
type textarea "Здравствуйте! С адресом проблем точно не будет, ведь мы доставляем по всей [GEO…"
type textarea "Tere! Aadressiga ei ole kindlasti probleem kuna tarnime üle eesti. Kahjuks tasu…"
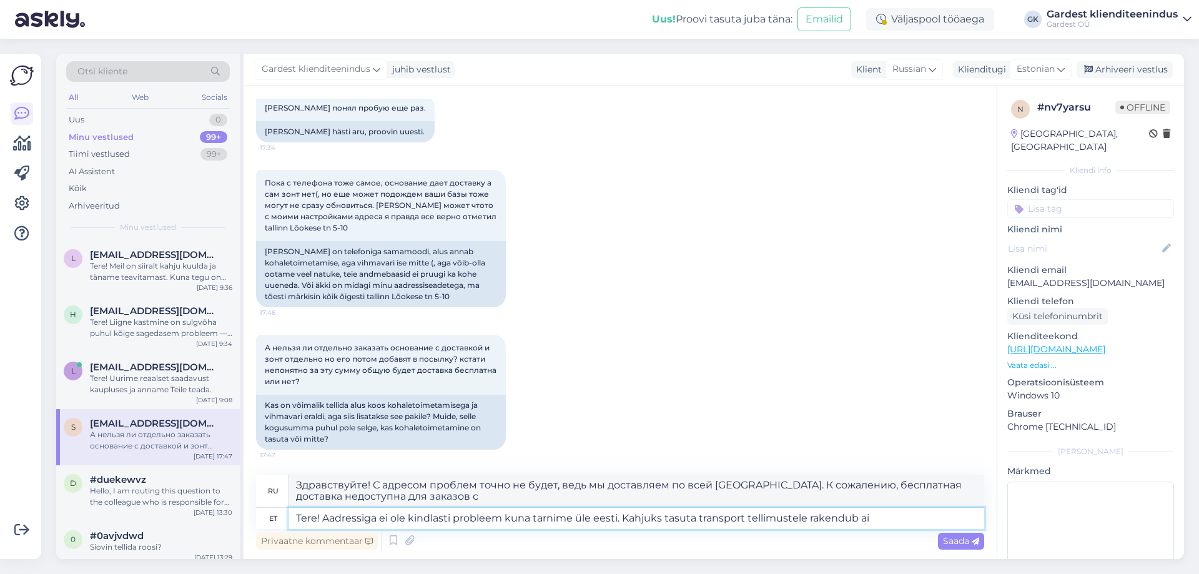
type textarea "Здравствуйте! С адресом проблем точно не будет, ведь мы доставляем по всей [GEO…"
type textarea "Tere! Aadressiga ei ole kindlasti probleem kuna tarnime üle eesti. Kahjuks tasu…"
type textarea "Здравствуйте! С адресом проблем точно не будет, ведь мы доставляем по всей [GEO…"
type textarea "Tere! Aadressiga ei ole kindlasti probleem kuna tarnime üle eesti. Kahjuks tasu…"
type textarea "Здравствуйте! С адресом проблем точно не будет, ведь мы доставляем по всей [GEO…"
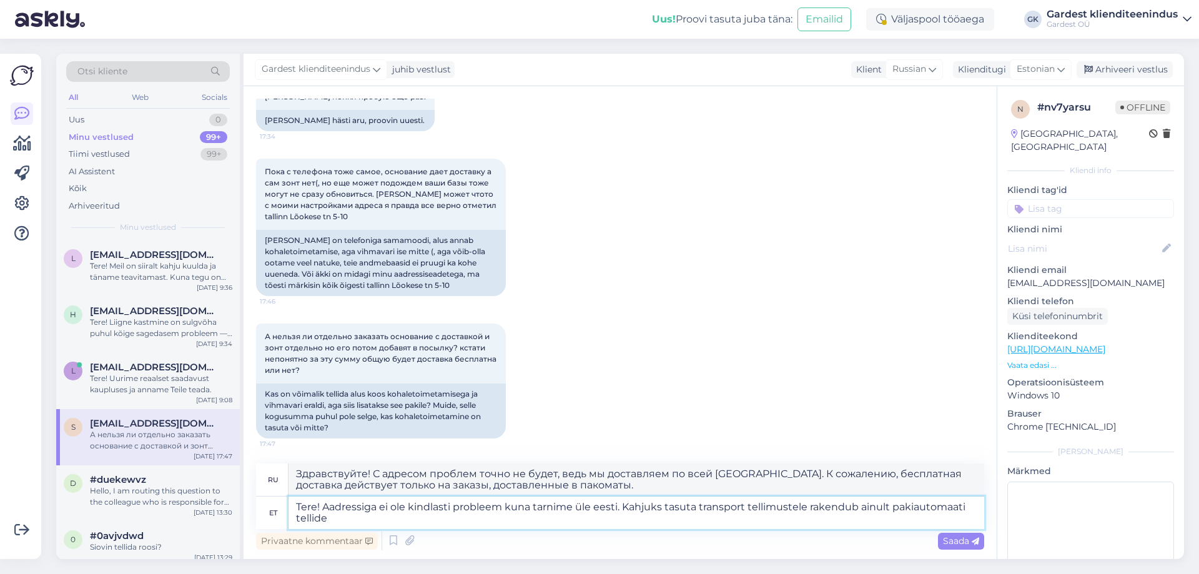
type textarea "Tere! Aadressiga ei ole kindlasti probleem kuna tarnime üle eesti. Kahjuks tasu…"
type textarea "Здравствуйте! С адресом проблем точно не будет, ведь мы осуществляем доставку п…"
click at [618, 507] on textarea "Tere! Aadressiga ei ole kindlasti probleem kuna tarnime üle eesti. Kahjuks tasu…" at bounding box center [637, 512] width 696 height 32
type textarea "Tere! [PERSON_NAME] ei ole kindlasti probleem kuna tarnime üle eesti tellimused…"
type textarea "Здравствуйте! С адресом проблем точно не будет, ведь мы доставляем заказы по вс…"
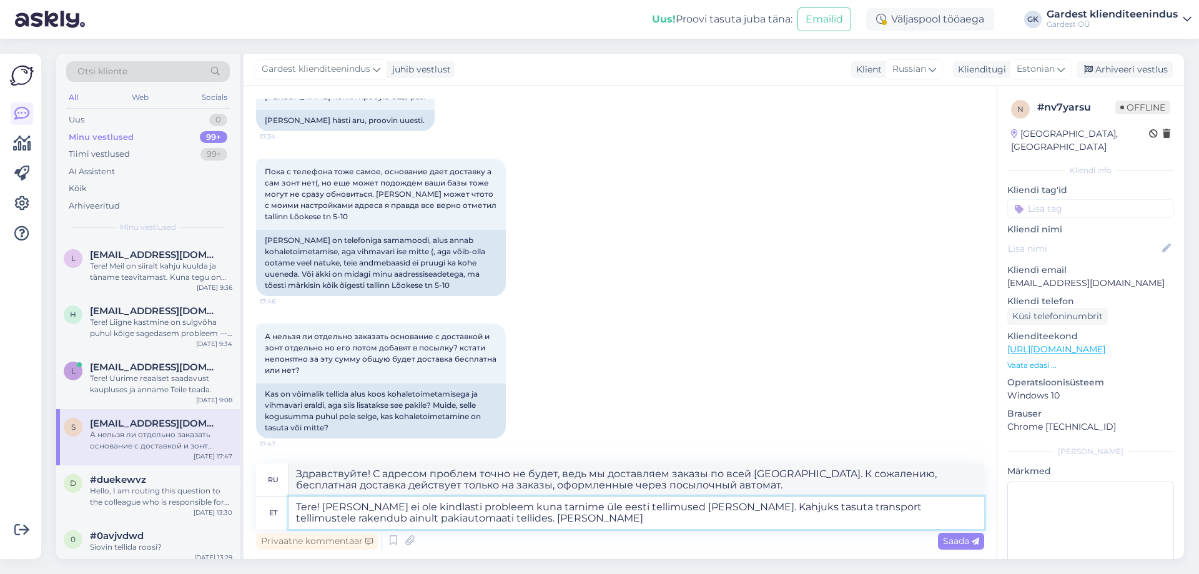
type textarea "Tere! [PERSON_NAME] ei ole kindlasti probleem kuna tarnime üle eesti tellimused…"
type textarea "Здравствуйте! С адресом проблем точно не будет, мы доставляем заказы по всей [G…"
type textarea "Tere! [PERSON_NAME] ei ole kindlasti probleem kuna tarnime üle eesti tellimused…"
type textarea "Здравствуйте! С адресом проблем точно не будет, ведь мы доставляем заказы по вс…"
type textarea "Tere! [PERSON_NAME] ei ole kindlasti probleem kuna tarnime üle eesti tellimused…"
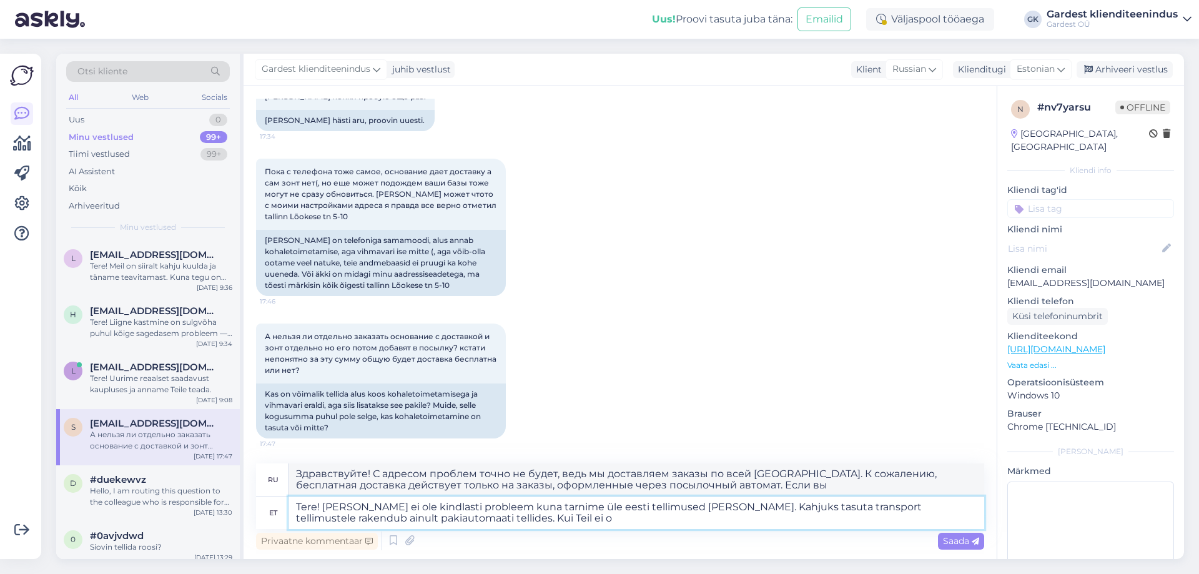
type textarea "Здравствуйте! С адресом проблем точно не будет, ведь мы доставляем заказы по вс…"
type textarea "Tere! [PERSON_NAME] ei ole kindlasti probleem kuna tarnime üle eesti tellimused…"
type textarea "Здравствуйте! С адресом проблем точно не будет, ведь мы доставляем заказы по вс…"
type textarea "Tere! [PERSON_NAME] ei ole kindlasti probleem kuna tarnime üle eesti tellimused…"
type textarea "Здравствуйте! С адресом проблем точно не будет, ведь мы доставляем заказы по вс…"
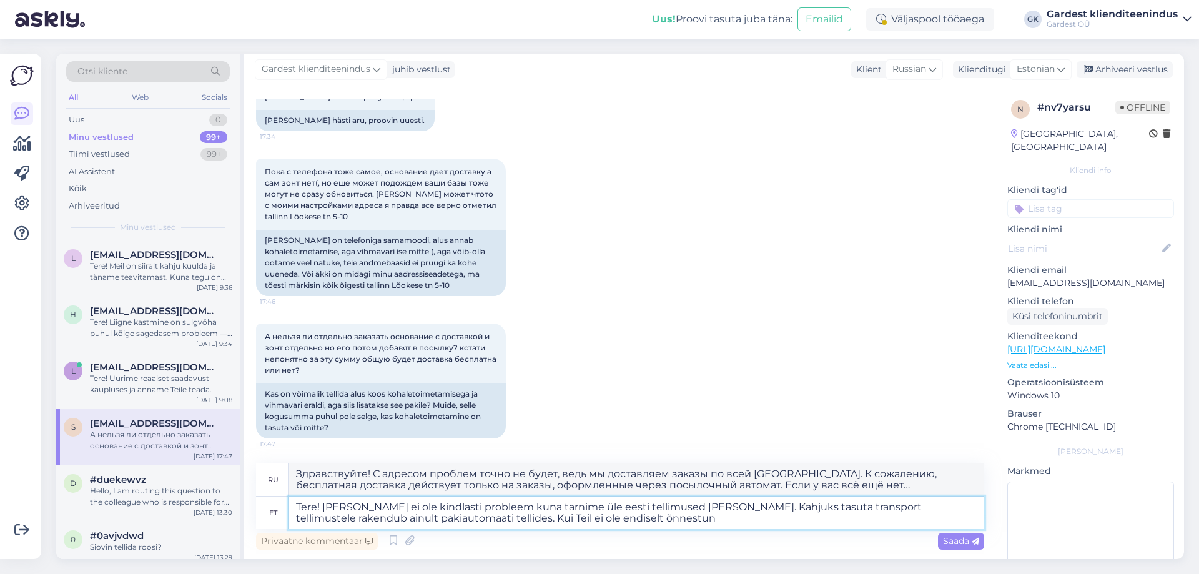
type textarea "Tere! [PERSON_NAME] ei ole kindlasti probleem kuna tarnime üle eesti tellimused…"
type textarea "Здравствуйте! С адресом проблем точно нет, мы доставляем заказы по всей [GEOGRA…"
type textarea "Tere! [PERSON_NAME] ei ole kindlasti probleem kuna tarnime üle eesti tellimused…"
type textarea "Здравствуйте! С адресом проблем точно нет, мы доставляем заказы по всей [GEOGRA…"
type textarea "Tere! [PERSON_NAME] ei ole kindlasti probleem kuna tarnime üle eesti tellimused…"
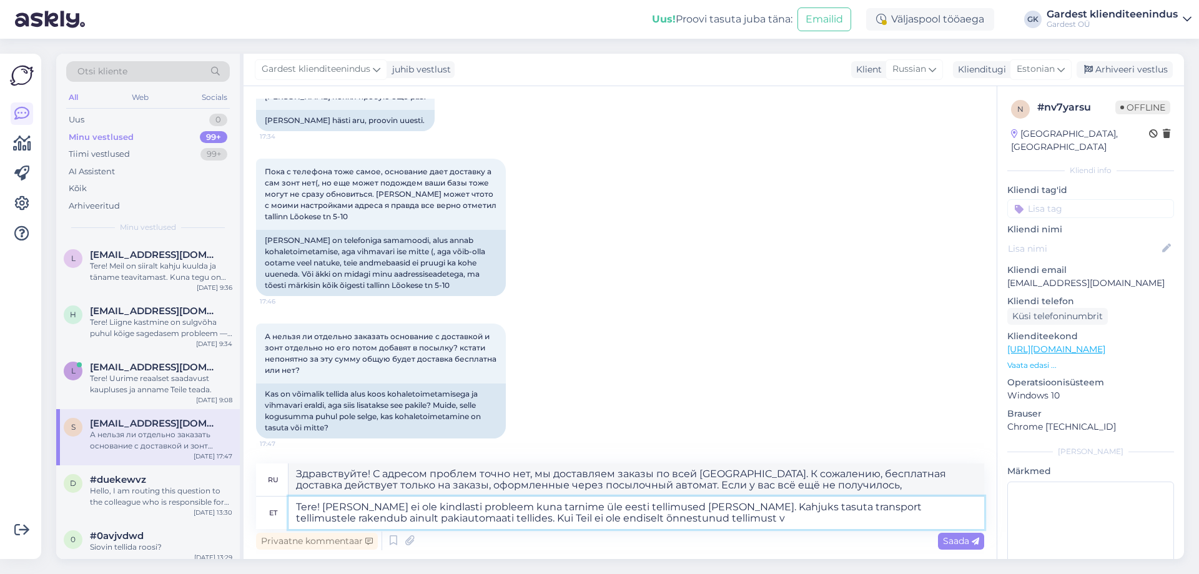
type textarea "Здравствуйте! С адресом проблем точно нет, мы доставляем заказы по всей [GEOGRA…"
type textarea "Tere! [PERSON_NAME] ei ole kindlasti probleem kuna tarnime üle eesti tellimused…"
type textarea "Здравствуйте! С адресом проблем точно нет, мы доставляем заказы по всей [GEOGRA…"
type textarea "Tere! [PERSON_NAME] ei ole kindlasti probleem kuna tarnime üle eesti tellimused…"
type textarea "Здравствуйте! С адресом проблем точно не будет, мы доставляем заказы по всей [G…"
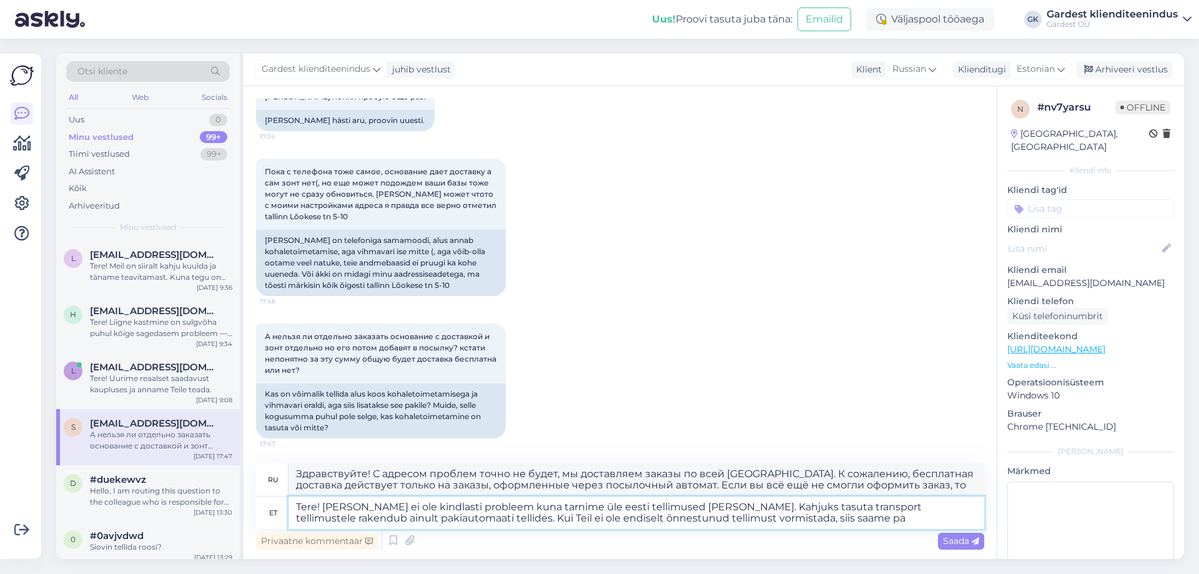
type textarea "Tere! [PERSON_NAME] ei ole kindlasti probleem kuna tarnime üle eesti tellimused…"
type textarea "Здравствуйте! С адресом проблем точно не будет, мы доставляем заказы по всей [G…"
type textarea "Tere! [PERSON_NAME] ei ole kindlasti probleem kuna tarnime üle eesti tellimused…"
type textarea "Здравствуйте! С адресом проблем точно не будет, ведь мы доставляем заказы по вс…"
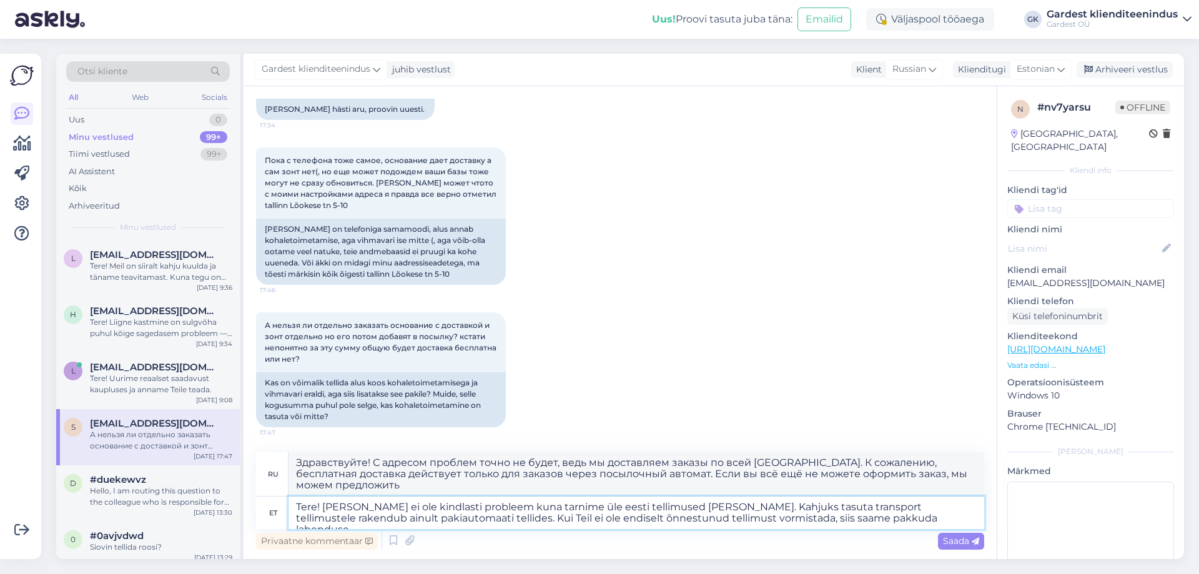
type textarea "Tere! [PERSON_NAME] ei ole kindlasti probleem kuna tarnime üle eesti tellimused…"
type textarea "Здравствуйте! С адресом проблем точно нет, мы доставляем заказы по всей [GEOGRA…"
type textarea "Tere! [PERSON_NAME] ei ole kindlasti probleem kuna tarnime üle eesti tellimused…"
type textarea "Здравствуйте! С адресом проблем точно нет, мы доставляем заказы по всей [GEOGRA…"
type textarea "Tere! [PERSON_NAME] ei ole kindlasti probleem kuna tarnime üle eesti tellimused…"
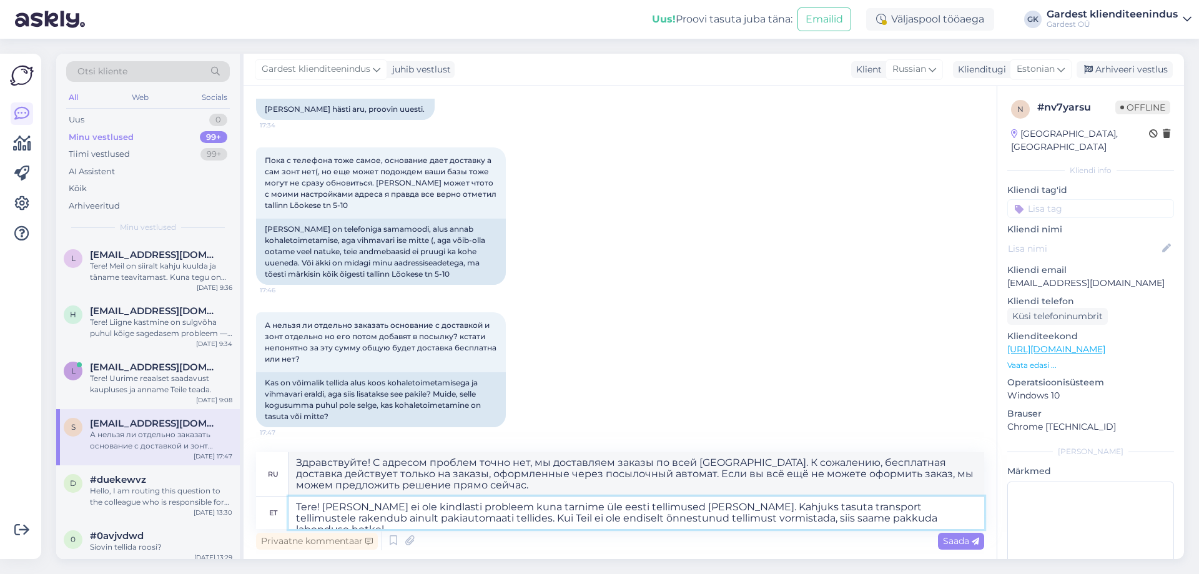
type textarea "Здравствуйте! С адресом проблем точно нет, мы доставляем заказы по всей [GEOGRA…"
type textarea "Tere! [PERSON_NAME] ei ole kindlasti probleem kuna tarnime üle eesti tellimused…"
type textarea "Здравствуйте! С адресом проблем точно нет, мы доставляем заказы по всей [GEOGRA…"
type textarea "Tere! [PERSON_NAME] ei ole kindlasti probleem kuna tarnime üle eesti tellimused…"
type textarea "Здравствуйте! С адресом проблем точно не будет, мы доставляем заказы по всей [G…"
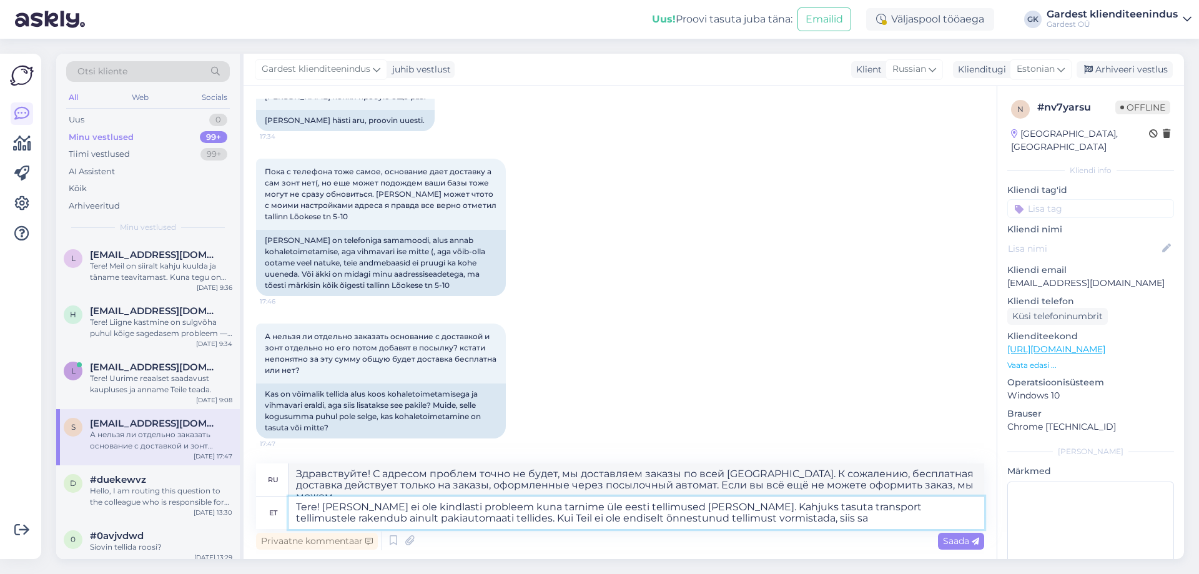
type textarea "Tere! [PERSON_NAME] ei ole kindlasti probleem kuna tarnime üle eesti tellimused…"
type textarea "Здравствуйте! С адресом проблем точно не будет, ведь мы доставляем заказы по вс…"
type textarea "Tere! [PERSON_NAME] ei ole kindlasti probleem kuna tarnime üle eesti tellimused…"
type textarea "Здравствуйте! С адресом проблем точно не будет, мы доставляем заказы по всей [G…"
type textarea "Tere! [PERSON_NAME] ei ole kindlasti probleem kuna tarnime üle eesti tellimused…"
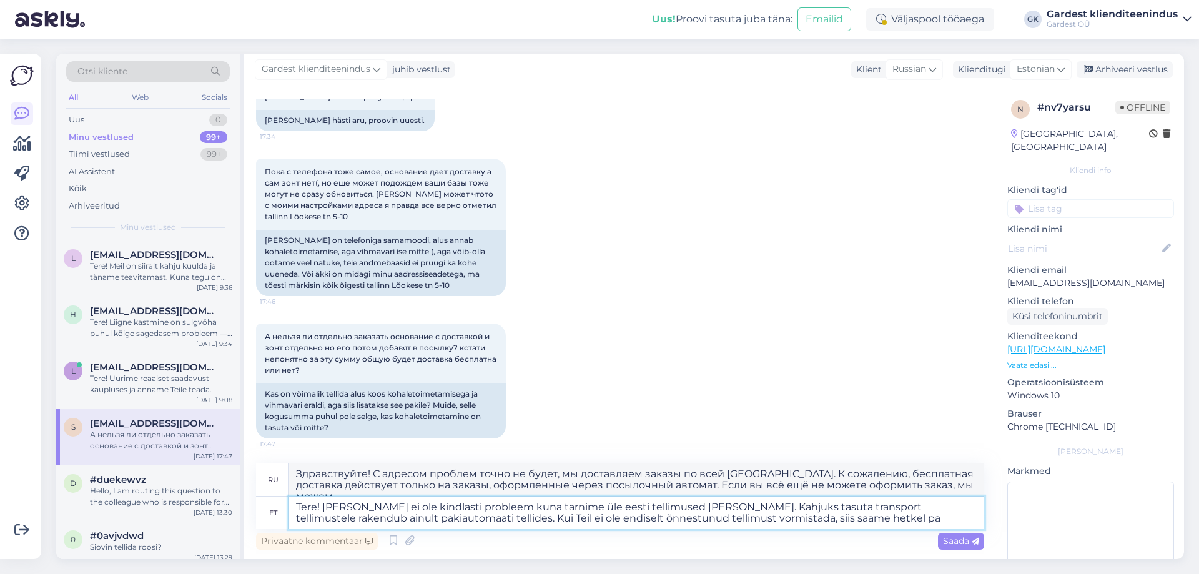
type textarea "Здравствуйте! С адресом проблем точно не будет, мы доставляем заказы по всей [G…"
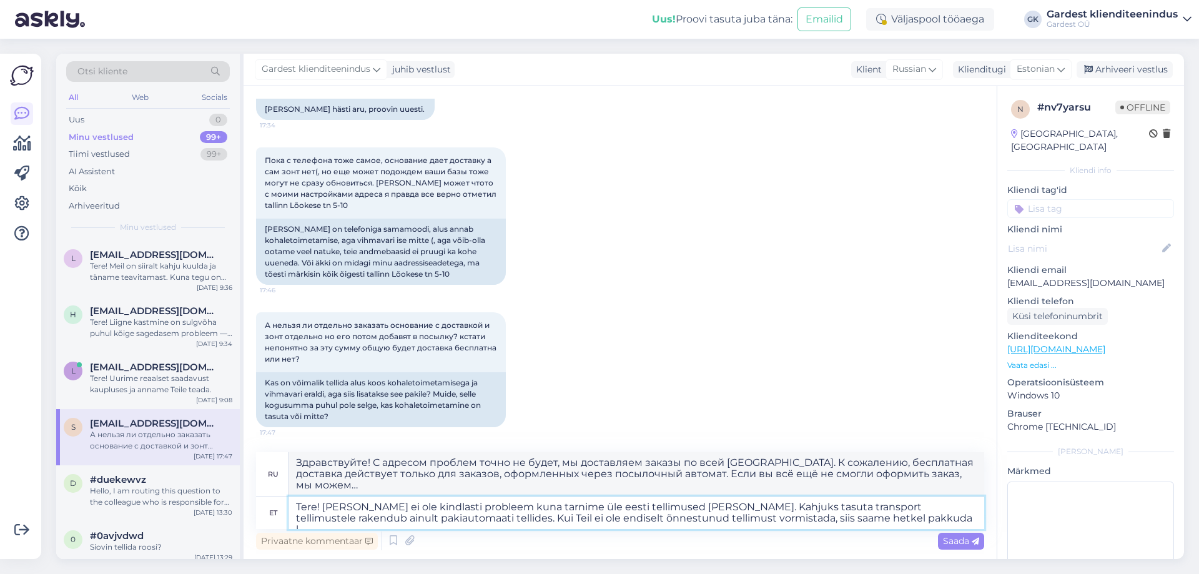
type textarea "Tere! [PERSON_NAME] ei ole kindlasti probleem kuna tarnime üle eesti tellimused…"
type textarea "Здравствуйте! С адресом проблем точно не будет, мы доставляем заказы по всей [G…"
type textarea "Tere! [PERSON_NAME] ei ole kindlasti probleem kuna tarnime üle eesti tellimused…"
type textarea "Здравствуйте! С адресом проблем точно нет, мы доставляем заказы по всей [GEOGRA…"
click at [907, 518] on textarea "Tere! [PERSON_NAME] ei ole kindlasti probleem kuna tarnime üle eesti tellimused…" at bounding box center [637, 512] width 696 height 32
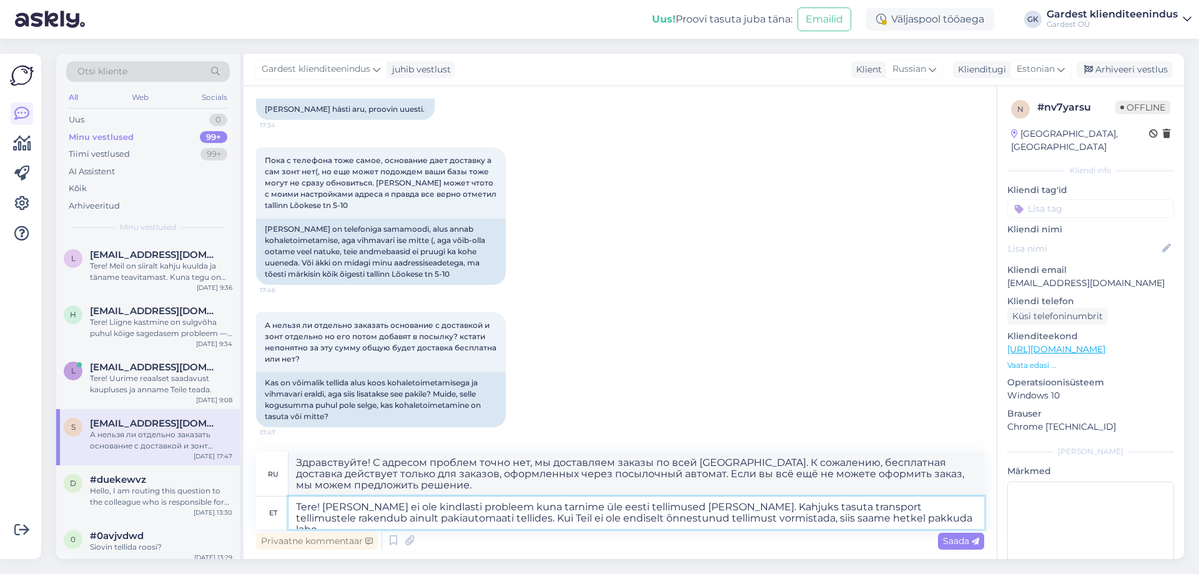
type textarea "Tere! [PERSON_NAME] ei ole kindlasti probleem kuna tarnime üle eesti tellimused…"
type textarea "Здравствуйте! С адресом проблем точно не будет, мы доставляем заказы по всей [G…"
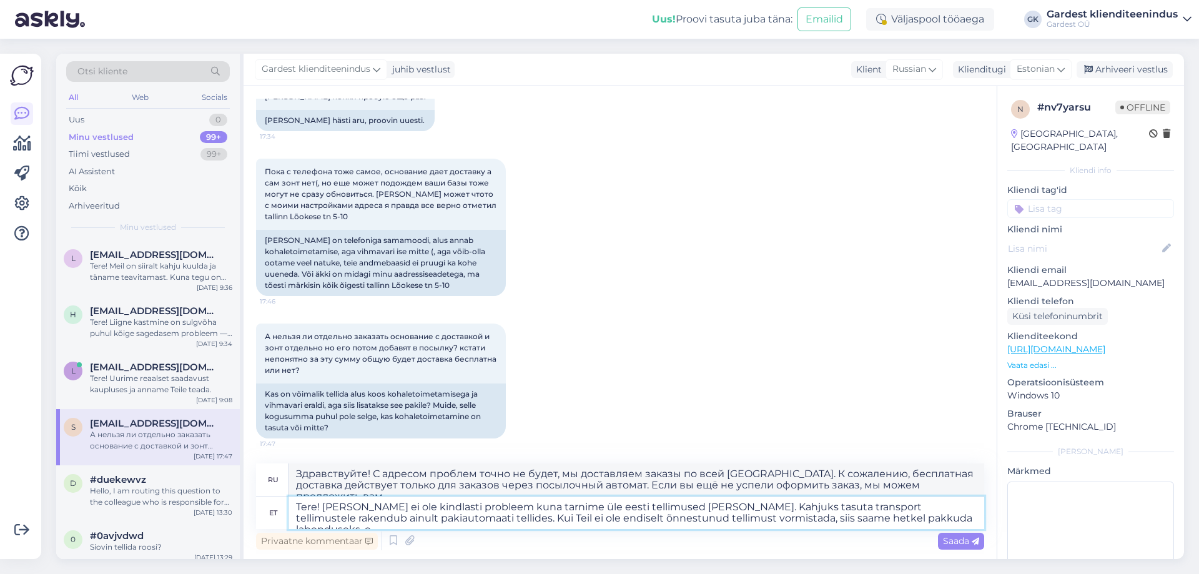
type textarea "Tere! [PERSON_NAME] ei ole kindlasti probleem kuna tarnime üle eesti tellimused…"
type textarea "Здравствуйте! С адресом проблем точно нет, мы доставляем заказы по всей [GEOGRA…"
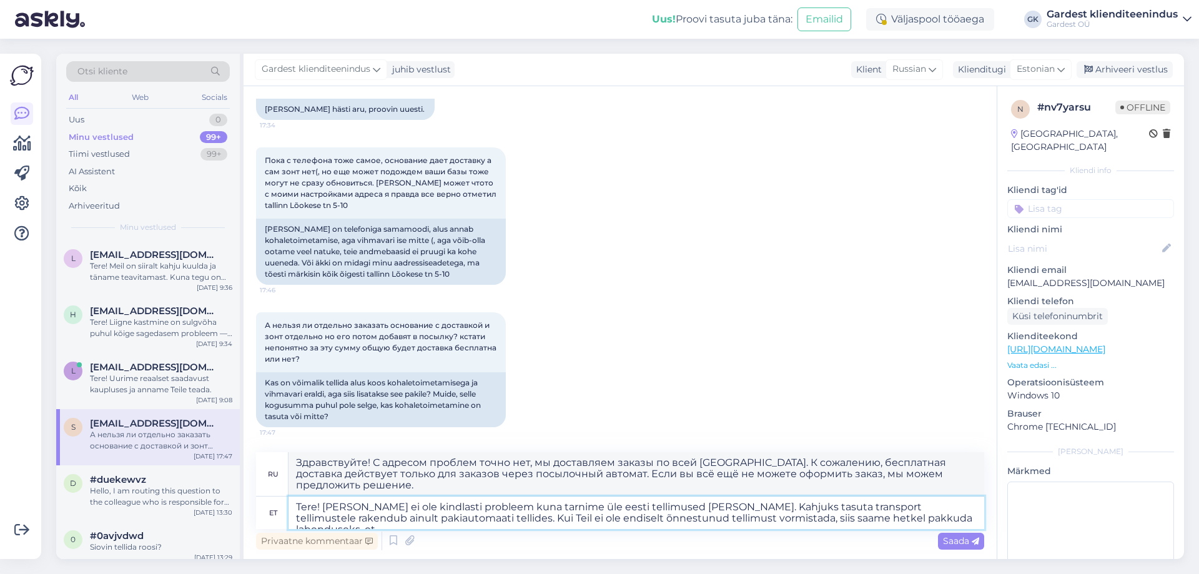
type textarea "Tere! [PERSON_NAME] ei ole kindlasti probleem kuna tarnime üle eesti tellimused…"
type textarea "Здравствуйте! С адресом проблем точно нет, мы доставляем заказы по всей [GEOGRA…"
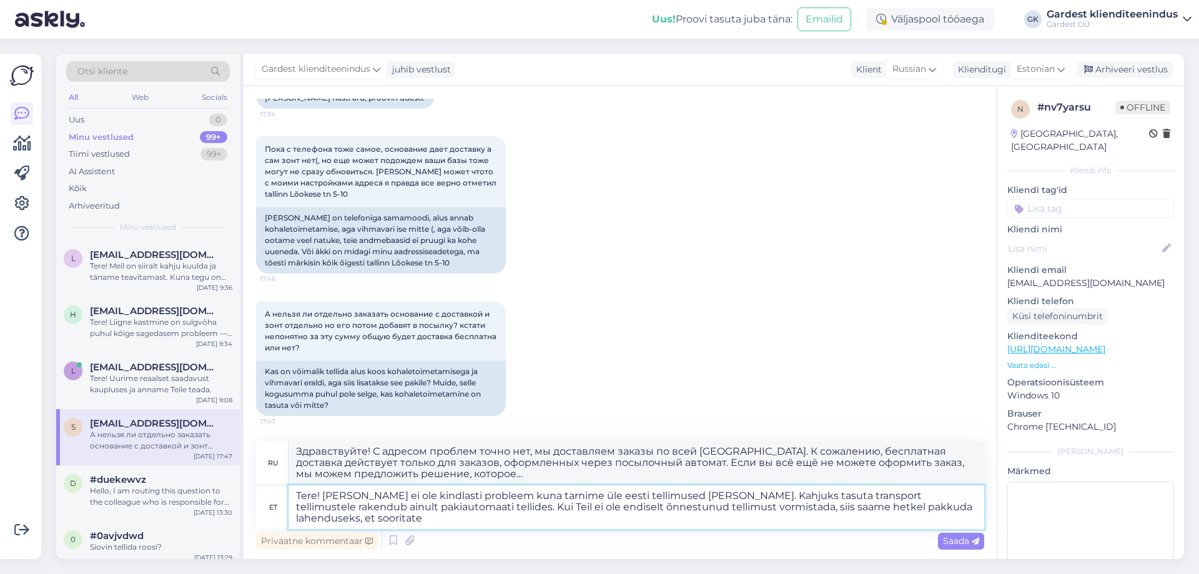
type textarea "Tere! [PERSON_NAME] ei ole kindlasti probleem kuna tarnime üle eesti tellimused…"
type textarea "Здравствуйте! С адресом проблем точно нет, мы доставляем заказы по всей [GEOGRA…"
type textarea "Tere! [PERSON_NAME] ei ole kindlasti probleem kuna tarnime üle eesti tellimused…"
type textarea "Здравствуйте! С адресом проблем точно нет, мы доставляем заказы по всей [GEOGRA…"
type textarea "Tere! [PERSON_NAME] ei ole kindlasti probleem kuna tarnime üle eesti tellimused…"
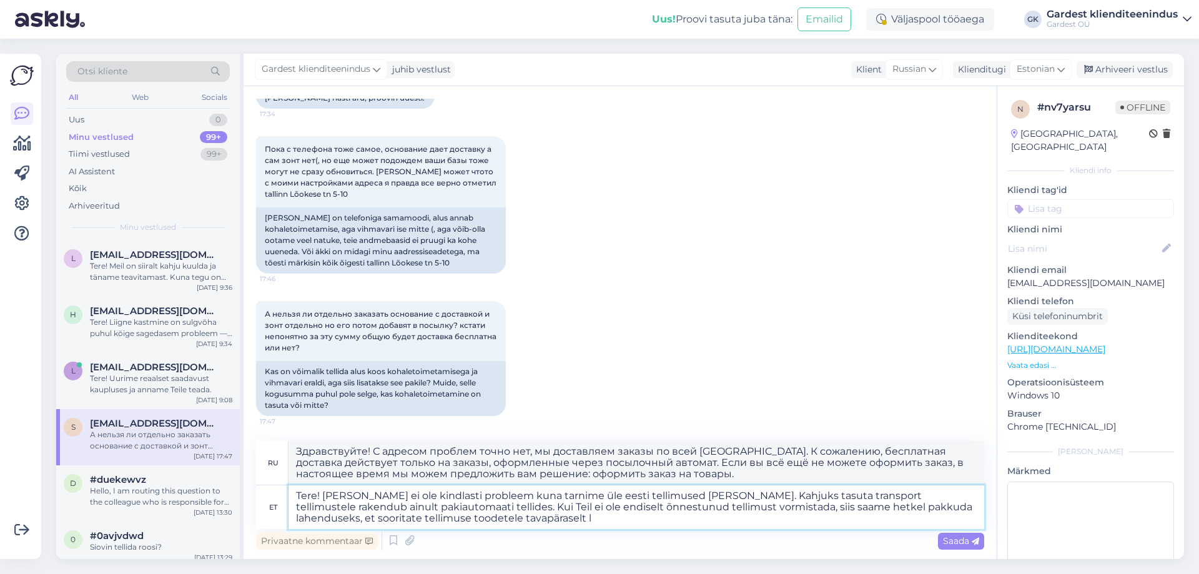
type textarea "Здравствуйте! С адресом проблем точно нет, мы доставляем заказы по всей [GEOGRA…"
type textarea "Tere! [PERSON_NAME] ei ole kindlasti probleem kuna tarnime üle eesti tellimused…"
type textarea "Здравствуйте! С адресом проблем точно нет, мы доставляем заказы по всей [GEOGRA…"
type textarea "Tere! [PERSON_NAME] ei ole kindlasti probleem kuna tarnime üle eesti tellimused…"
type textarea "Здравствуйте! С адресом проблем точно нет, мы доставляем заказы по всей [GEOGRA…"
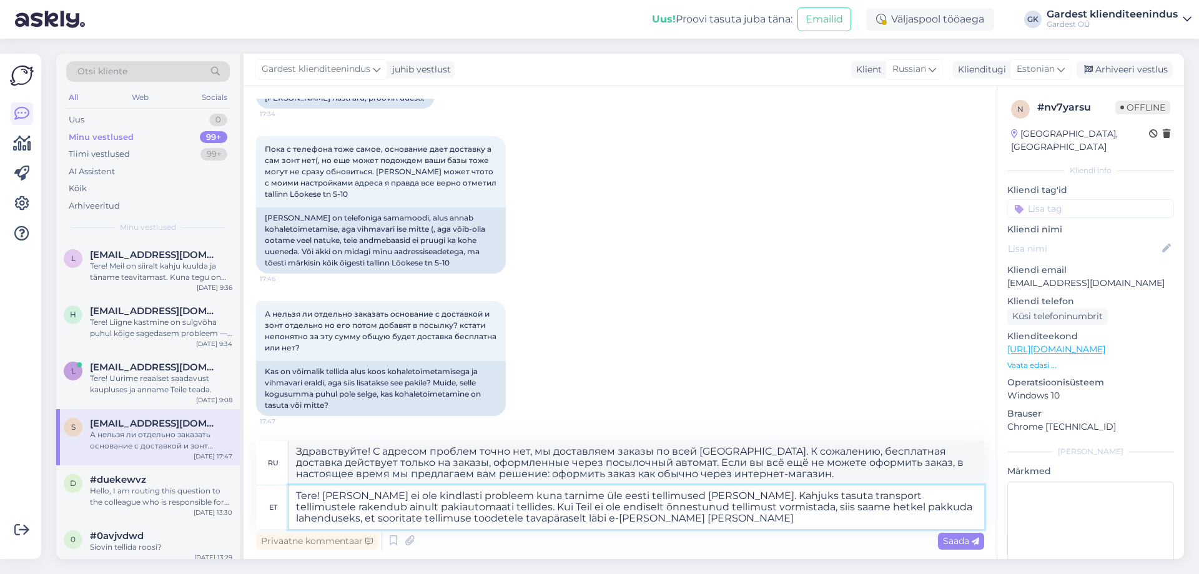
type textarea "Tere! [PERSON_NAME] ei ole kindlasti probleem kuna tarnime üle eesti tellimused…"
type textarea "Здравствуйте! С адресом проблем точно нет, мы доставляем заказы по всей [GEOGRA…"
type textarea "Tere! [PERSON_NAME] ei ole kindlasti probleem kuna tarnime üle eesti tellimused…"
type textarea "Здравствуйте! С адресом проблем точно нет, мы доставляем заказы по всей [GEOGRA…"
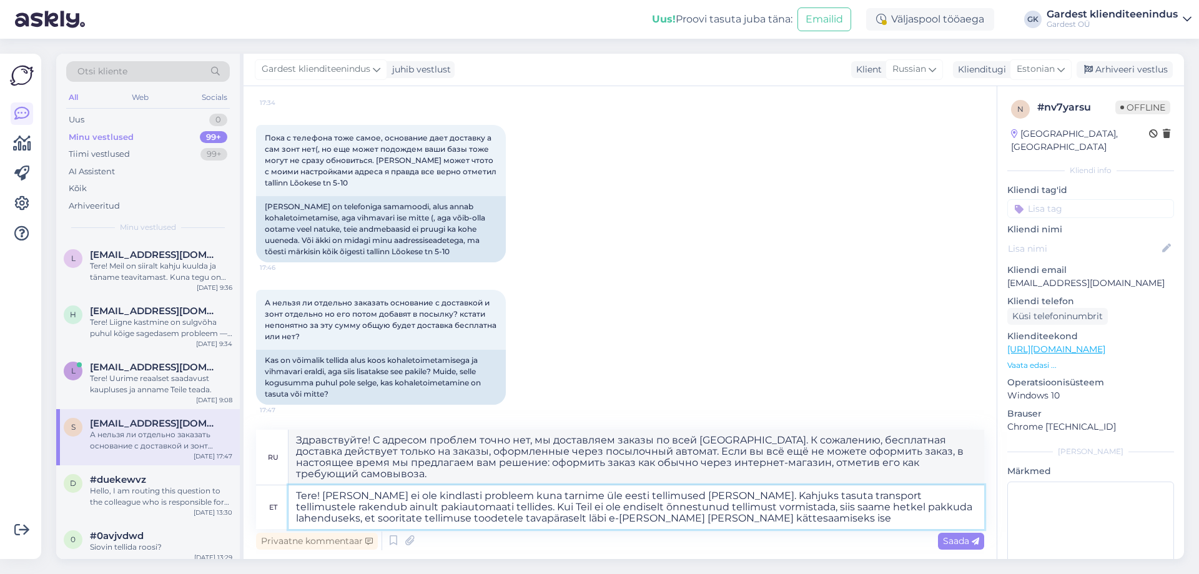
type textarea "Tere! [PERSON_NAME] ei ole kindlasti probleem kuna tarnime üle eesti tellimused…"
type textarea "Здравствуйте! С адресом проблем точно нет, мы доставляем заказы по всей [GEOGRA…"
type textarea "Tere! [PERSON_NAME] ei ole kindlasti probleem kuna tarnime üle eesti tellimused…"
type textarea "Здравствуйте! С адресом проблем точно нет, мы доставляем заказы по всей [GEOGRA…"
type textarea "Tere! [PERSON_NAME] ei ole kindlasti probleem kuna tarnime üle eesti tellimused…"
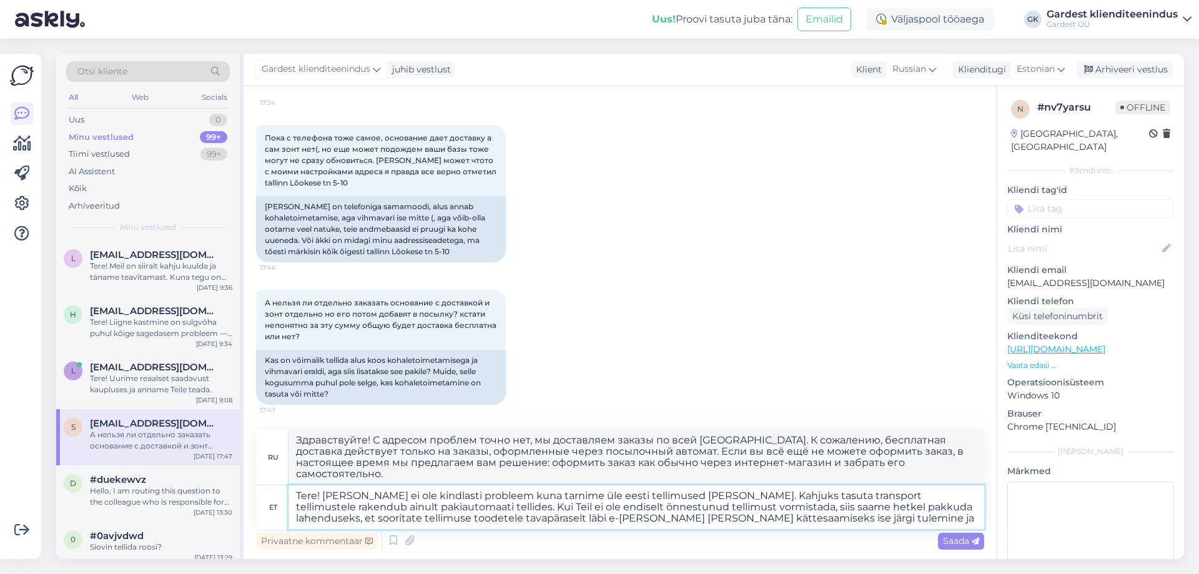
type textarea "Здравствуйте! С адресом проблем точно нет, мы доставляем заказы по всей [GEOGRA…"
type textarea "Tere! [PERSON_NAME] ei ole kindlasti probleem kuna tarnime üle eesti tellimused…"
type textarea "Здравствуйте! С адресом проблем точно нет, мы доставляем заказы по всей [GEOGRA…"
type textarea "Tere! [PERSON_NAME] ei ole kindlasti probleem kuna tarnime üle eesti tellimused…"
type textarea "Здравствуйте! С адресом проблем точно нет, мы доставляем заказы по всей [GEOGRA…"
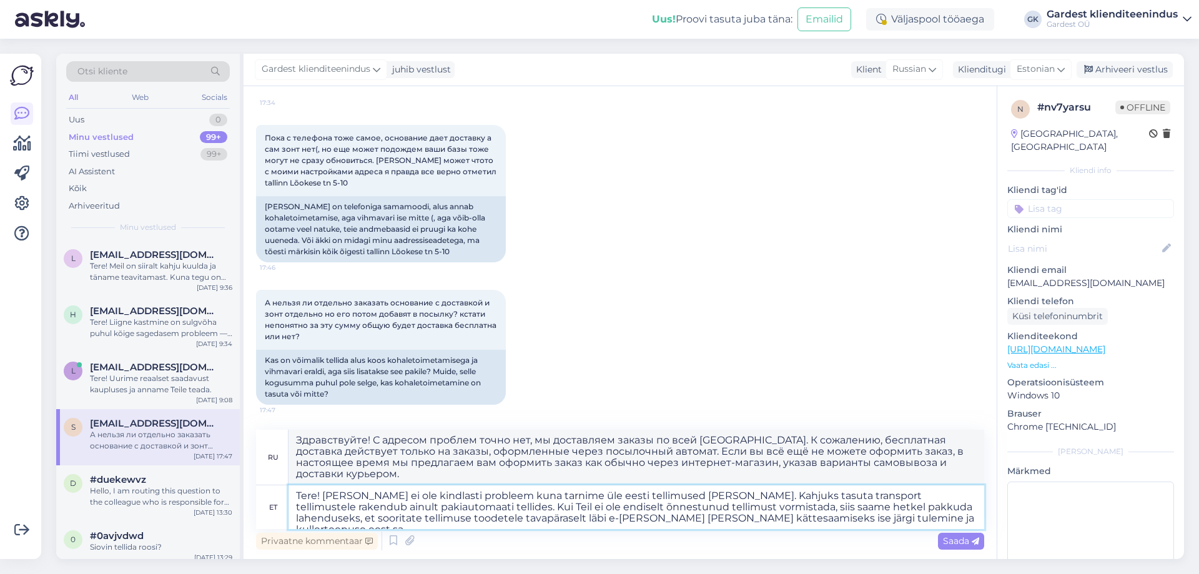
type textarea "Tere! [PERSON_NAME] ei ole kindlasti probleem kuna tarnime üle eesti tellimused…"
type textarea "Здравствуйте! С адресом проблем точно нет, мы доставляем заказы по всей [GEOGRA…"
type textarea "Tere! [PERSON_NAME] ei ole kindlasti probleem kuna tarnime üle eesti tellimused…"
type textarea "Здравствуйте! С адресом проблем точно нет, мы доставляем заказы по всей [GEOGRA…"
type textarea "Tere! [PERSON_NAME] ei ole kindlasti probleem kuna tarnime üle eesti tellimused…"
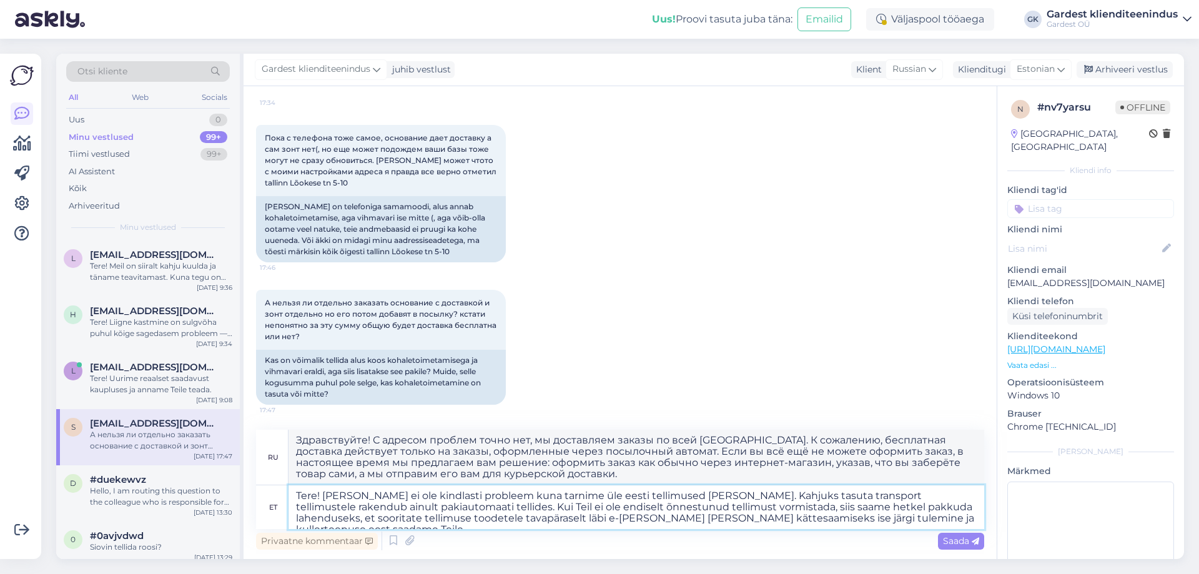
type textarea "Здравствуйте! С адресом проблем точно нет, мы доставляем заказы по всей [GEOGRA…"
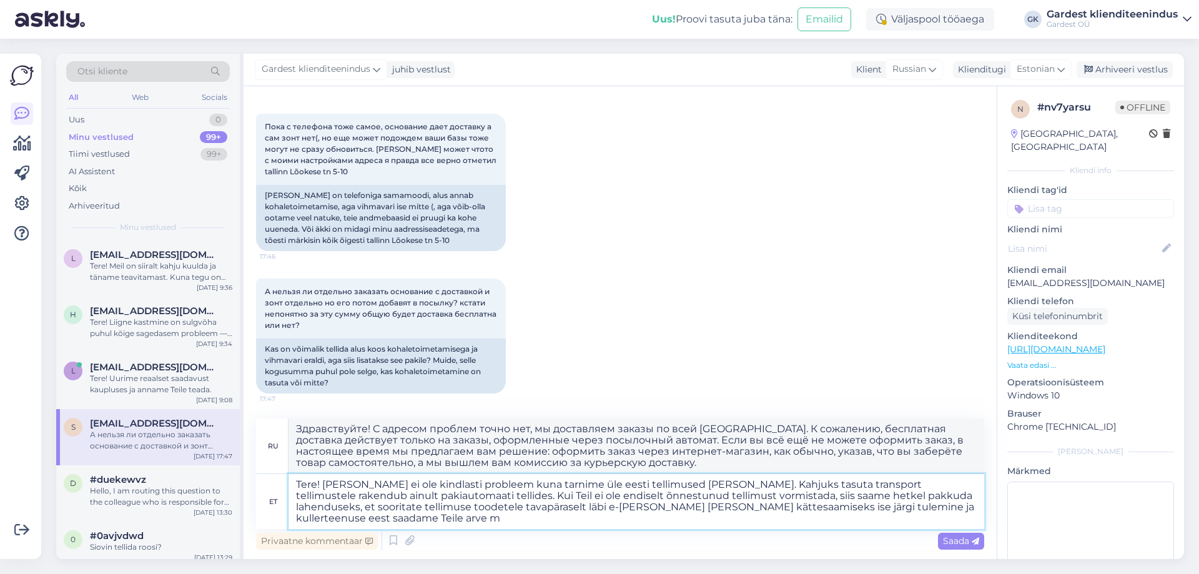
type textarea "Tere! [PERSON_NAME] ei ole kindlasti probleem kuna tarnime üle eesti tellimused…"
type textarea "Здравствуйте! С адресом проблем точно нет, мы доставляем заказы по всей [GEOGRA…"
type textarea "Tere! [PERSON_NAME] ei ole kindlasti probleem kuna tarnime üle eesti tellimused…"
type textarea "Здравствуйте! С адресом проблем точно нет, мы доставляем заказы по всей [GEOGRA…"
type textarea "Tere! [PERSON_NAME] ei ole kindlasti probleem kuna tarnime üle eesti tellimused…"
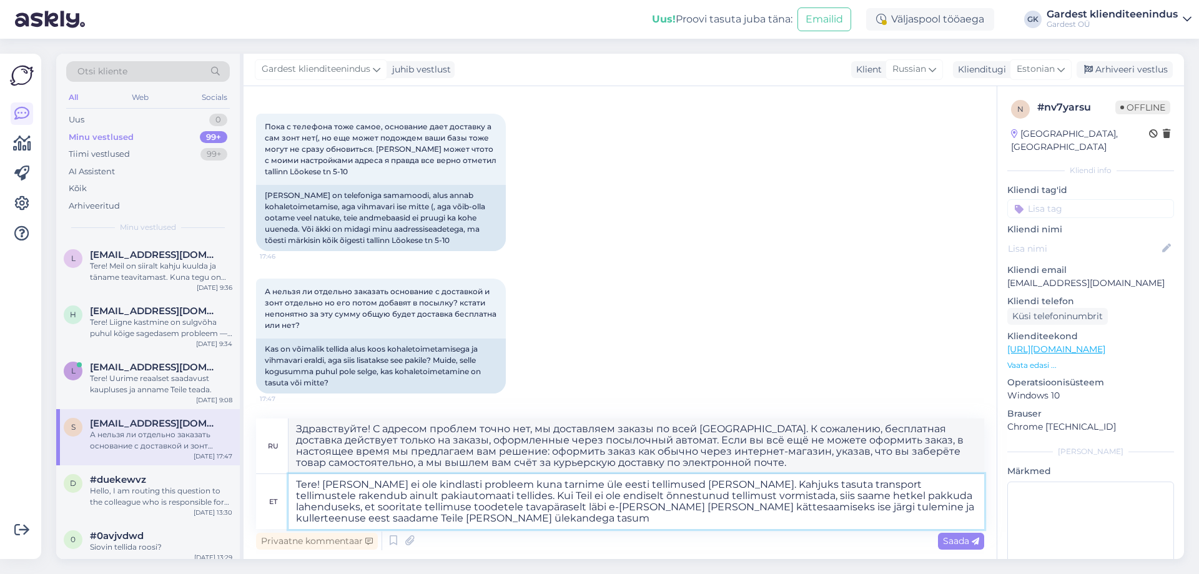
type textarea "Здравствуйте! С адресом проблем точно нет, мы доставляем заказы по всей [GEOGRA…"
type textarea "Tere! [PERSON_NAME] ei ole kindlasti probleem kuna tarnime üle eesti tellimused…"
type textarea "Здравствуйте! С адресом проблем точно нет, мы доставляем заказы по всей [GEOGRA…"
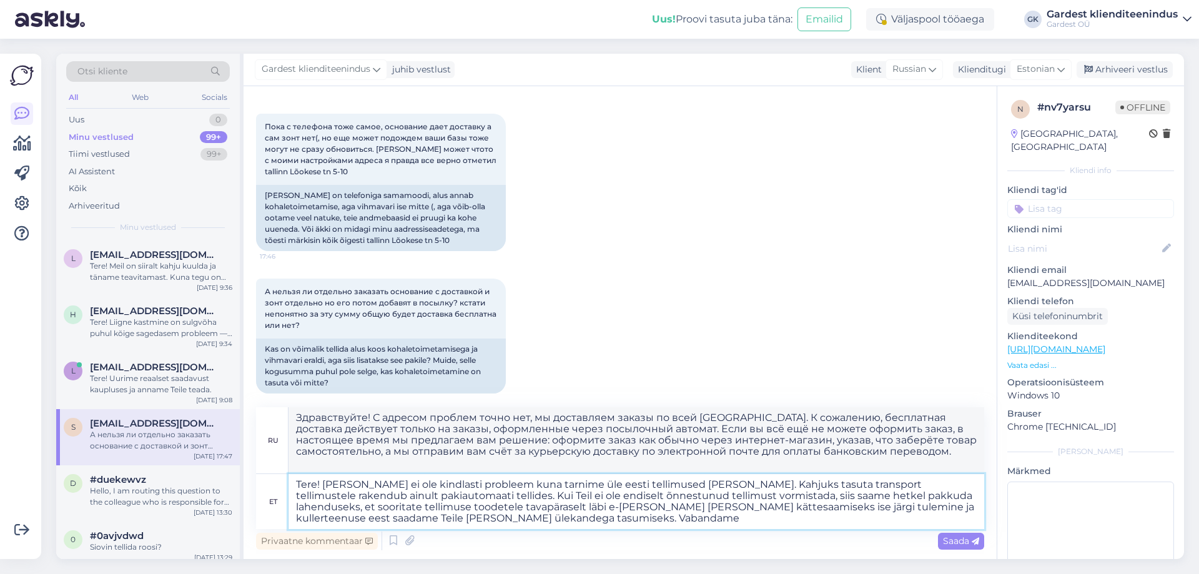
type textarea "Tere! [PERSON_NAME] ei ole kindlasti probleem kuna tarnime üle eesti tellimused…"
type textarea "Здравствуйте! С адресом проблем точно нет, мы доставляем заказы по всей [GEOGRA…"
type textarea "Tere! [PERSON_NAME] ei ole kindlasti probleem kuna tarnime üle eesti tellimused…"
type textarea "Здравствуйте! С адресом проблем точно нет, мы доставляем заказы по всей [GEOGRA…"
type textarea "Tere! [PERSON_NAME] ei ole kindlasti probleem kuna tarnime üle eesti tellimused…"
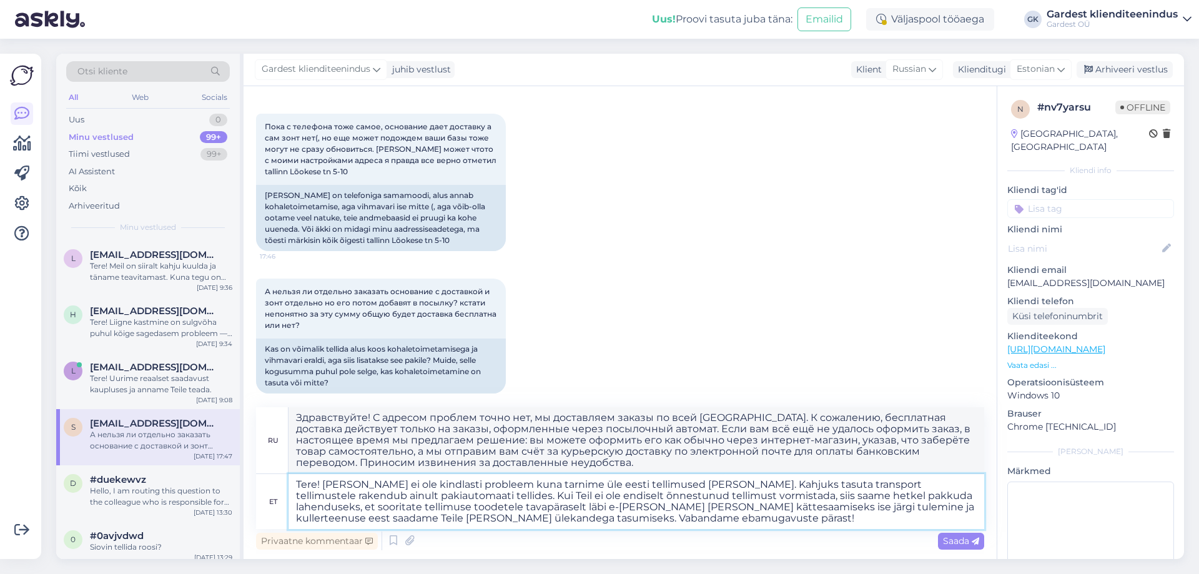
type textarea "Здравствуйте! С адресом проблем точно нет, мы доставляем заказы по всей [GEOGRA…"
type textarea "Tere! [PERSON_NAME] ei ole kindlasti probleem kuna tarnime üle eesti tellimused…"
click at [971, 538] on span "Saada" at bounding box center [961, 540] width 36 height 11
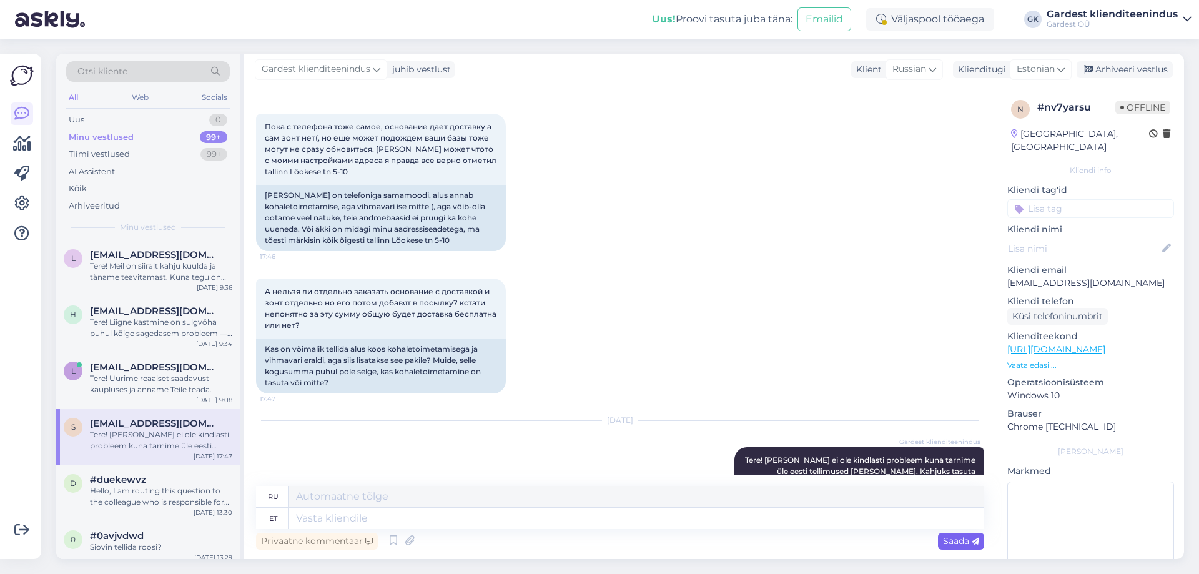
scroll to position [3525, 0]
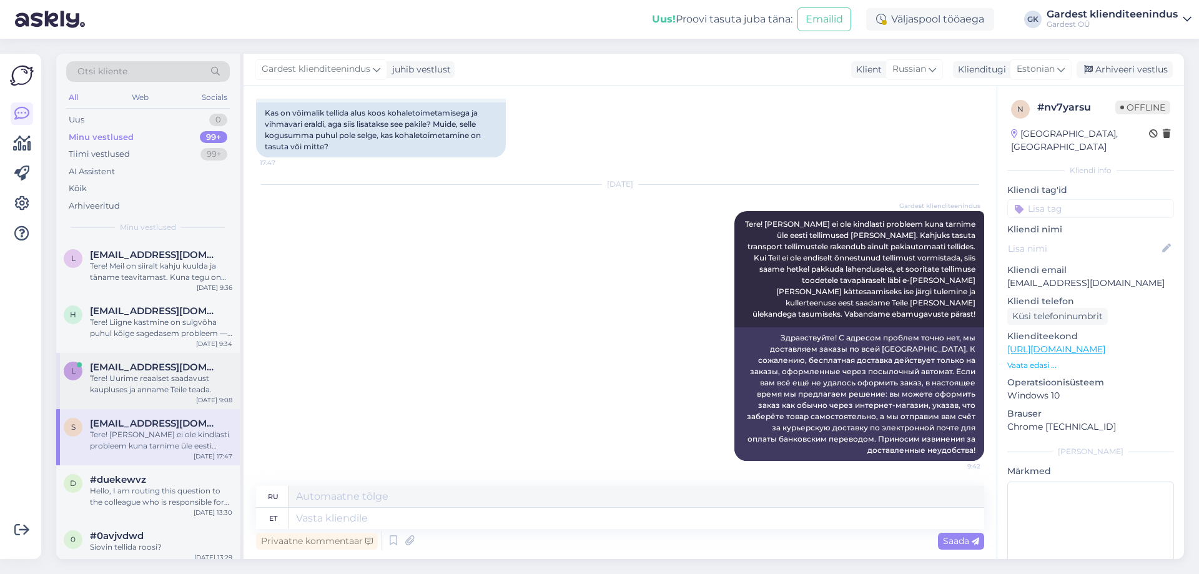
click at [131, 376] on div "Tere! Uurime reaalset saadavust kaupluses ja anname Teile teada." at bounding box center [161, 384] width 142 height 22
